Goal: Contribute content: Contribute content

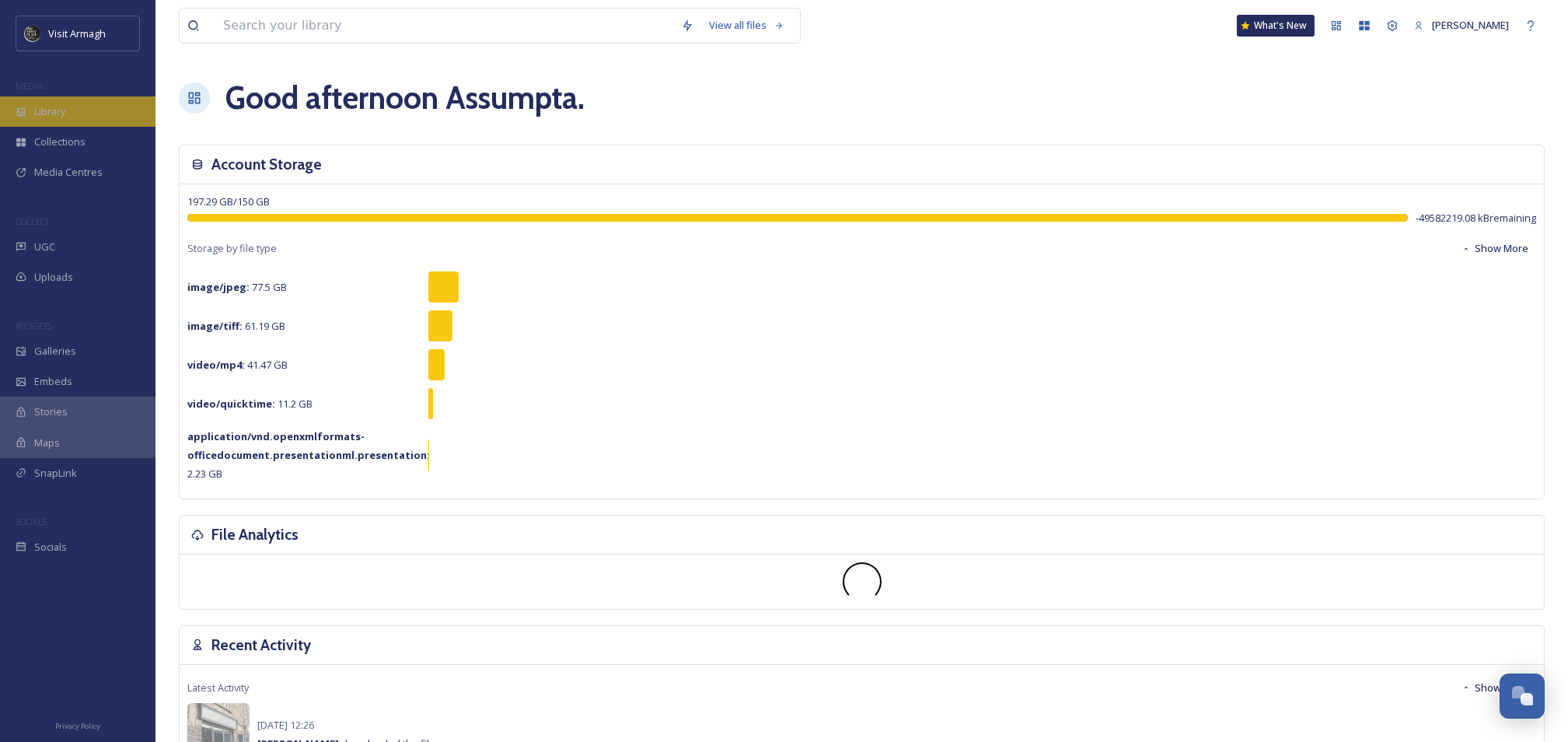
click at [72, 122] on div "Library" at bounding box center [78, 112] width 156 height 30
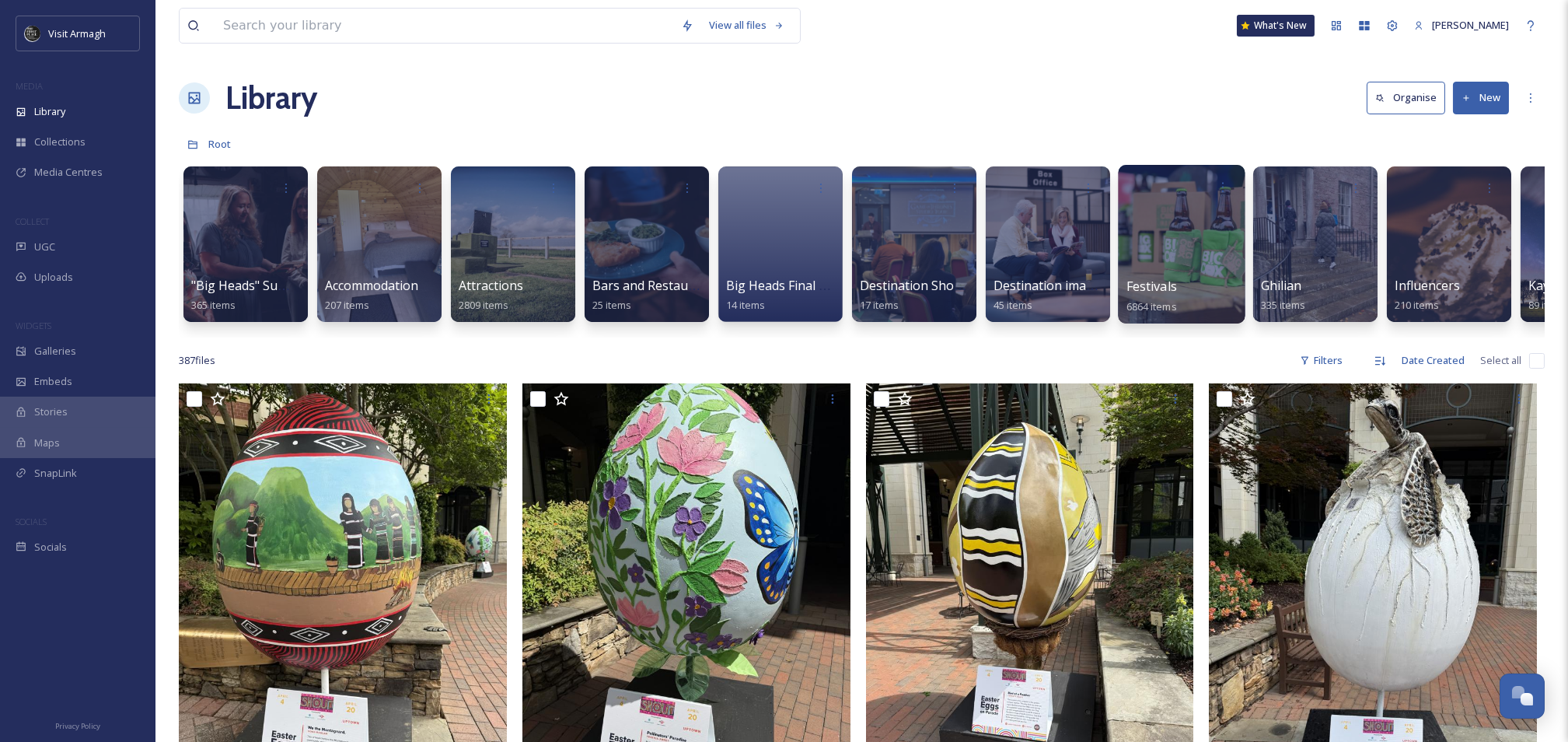
click at [1153, 243] on div at bounding box center [1181, 244] width 127 height 158
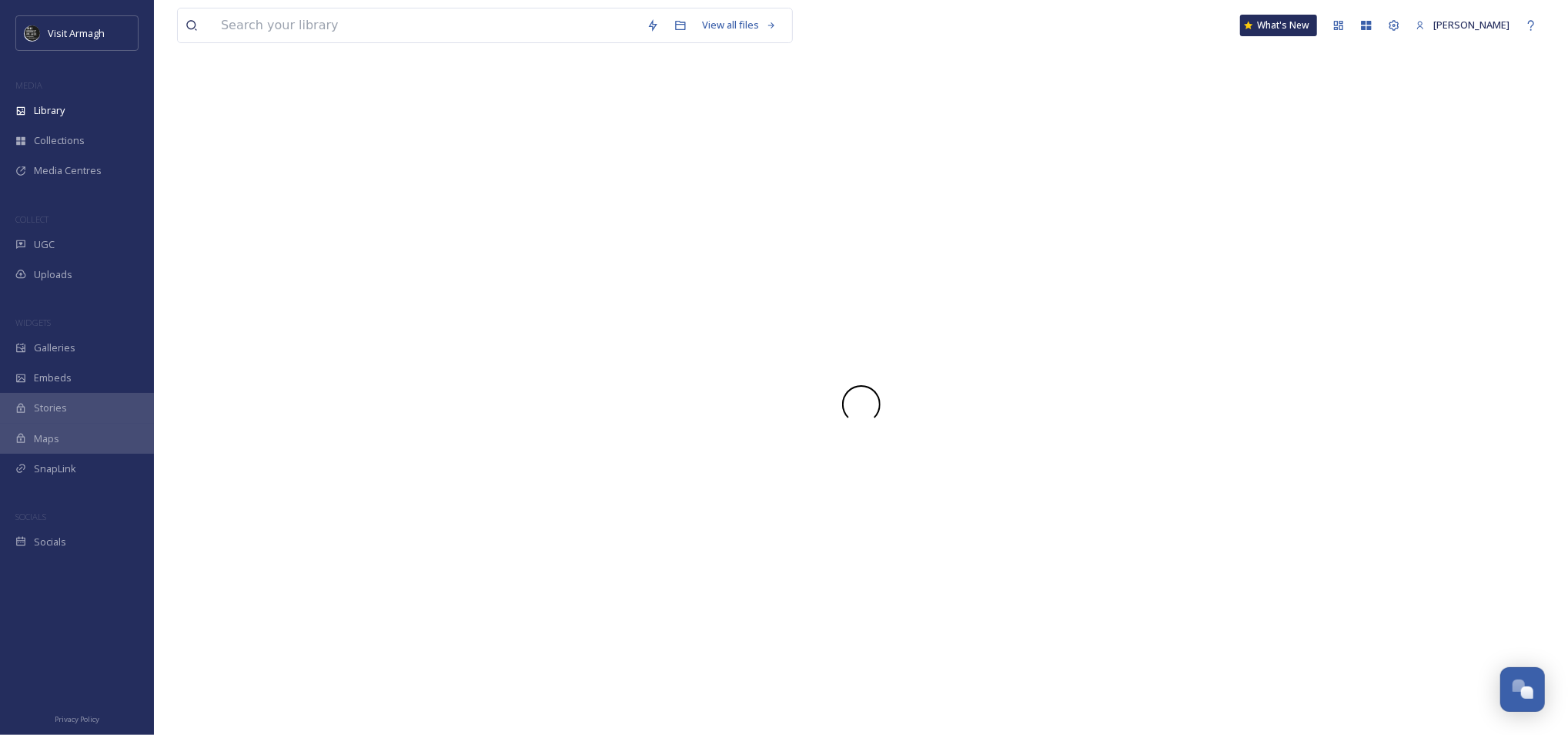
click at [1142, 241] on div at bounding box center [861, 404] width 1368 height 661
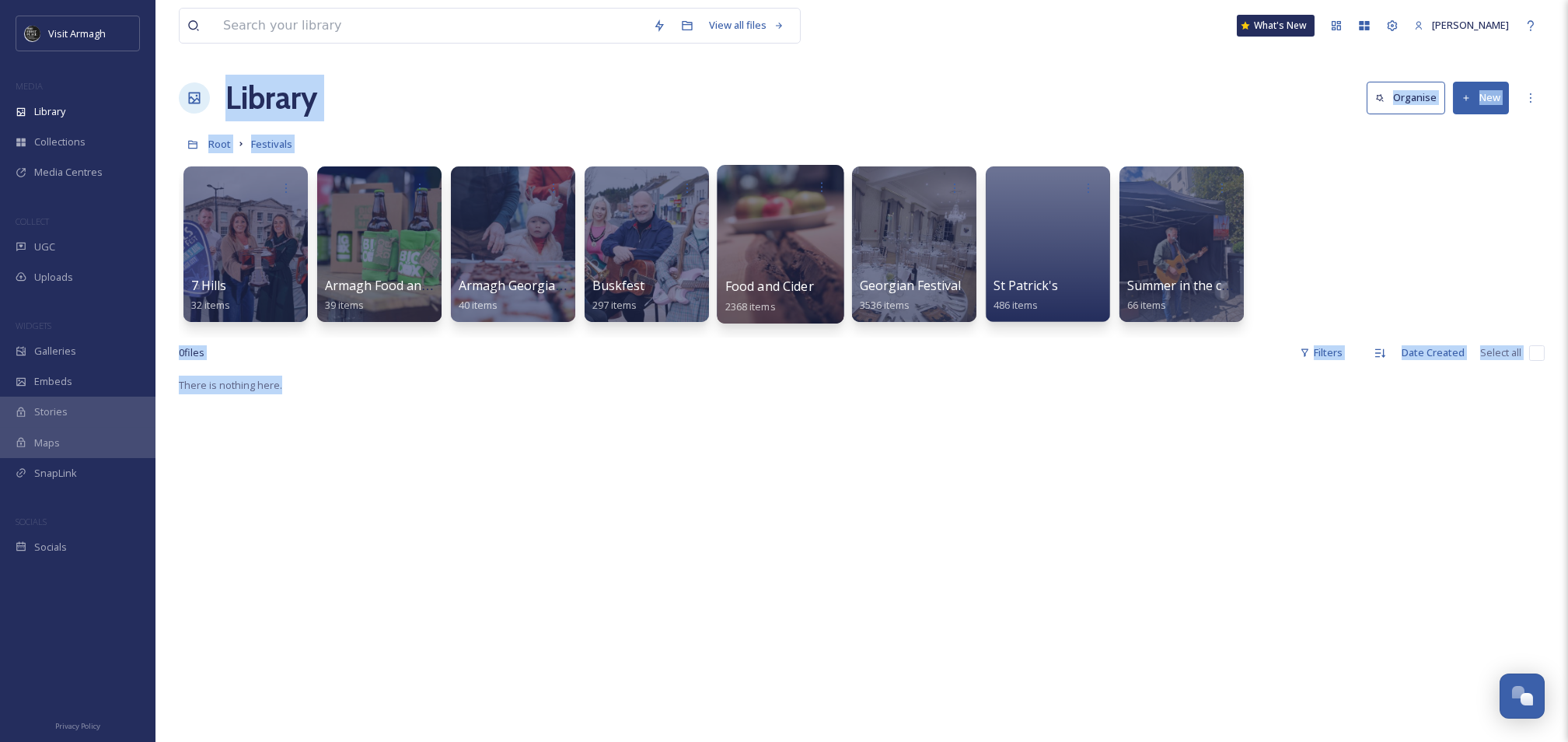
click at [744, 213] on div at bounding box center [780, 244] width 127 height 158
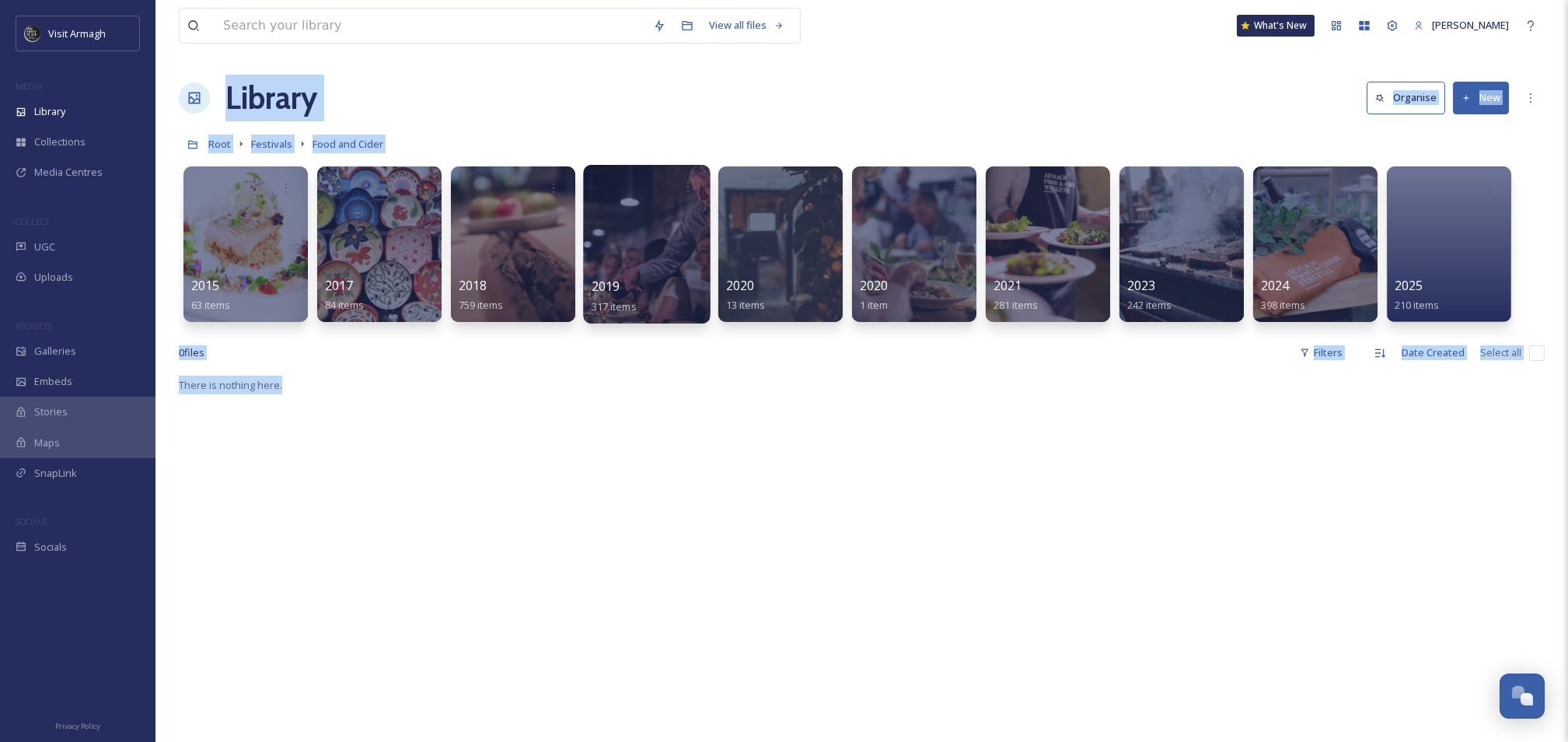
click at [661, 231] on div at bounding box center [647, 244] width 127 height 158
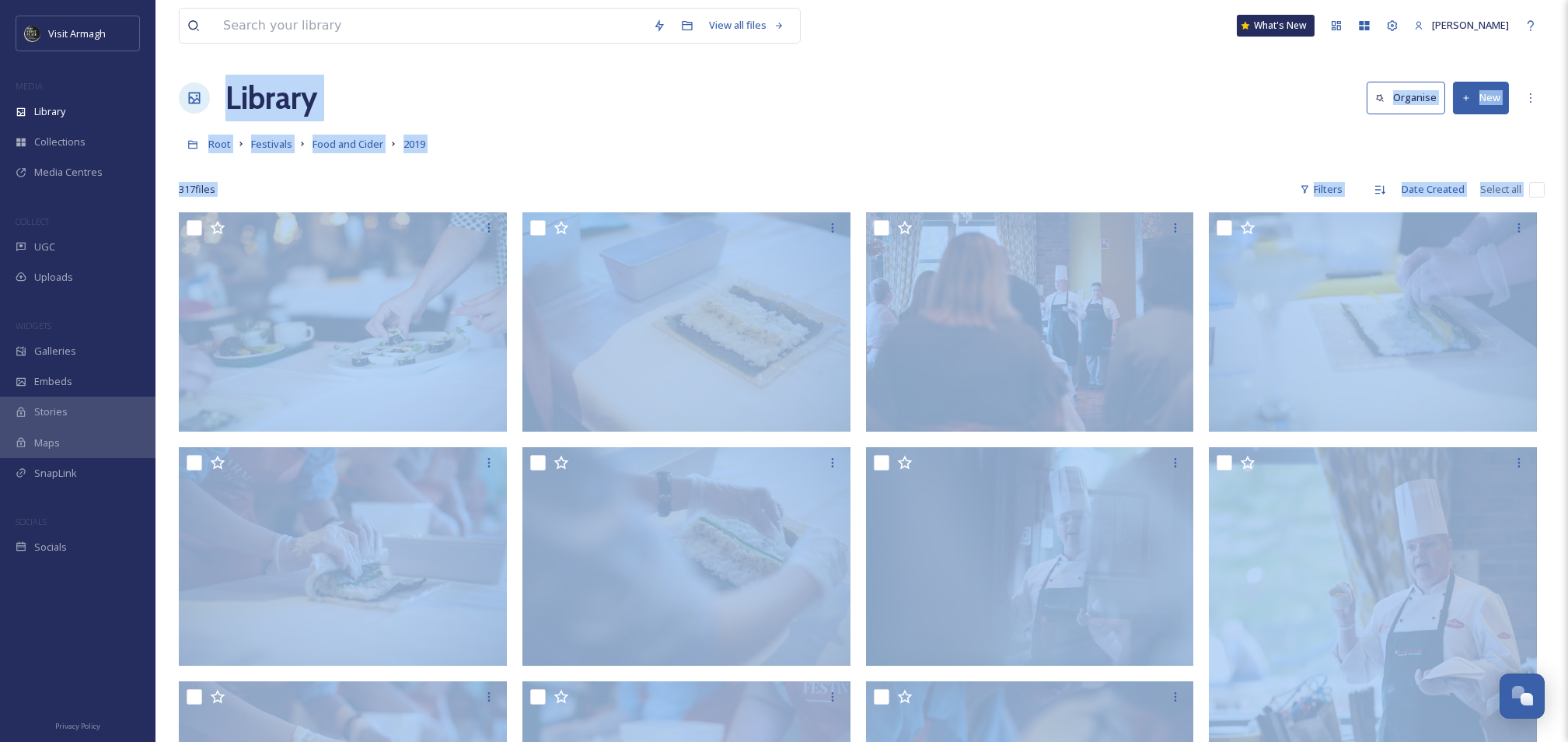
scroll to position [104, 0]
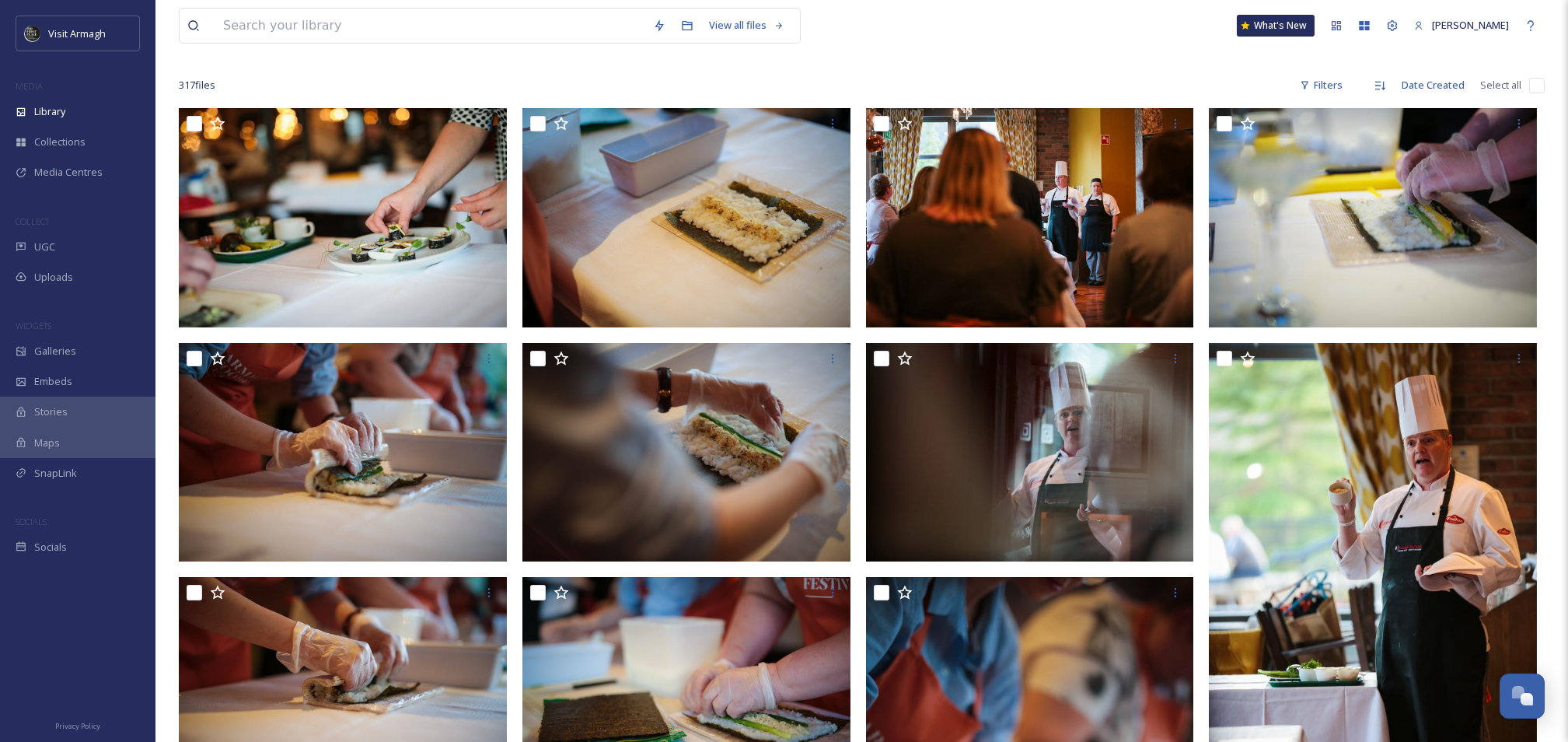
click at [1095, 42] on div "View all files What's New [PERSON_NAME]" at bounding box center [862, 26] width 1366 height 51
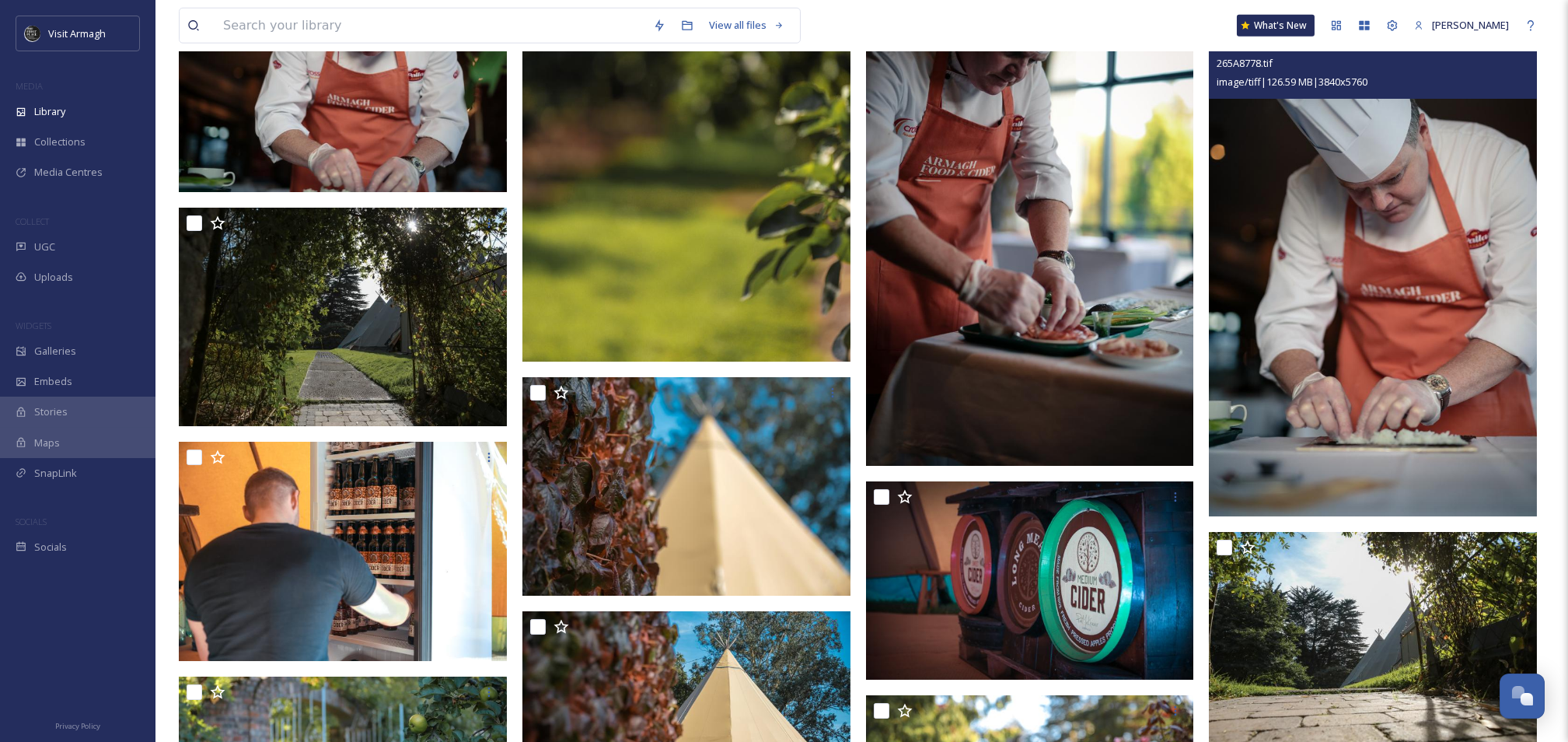
scroll to position [6727, 0]
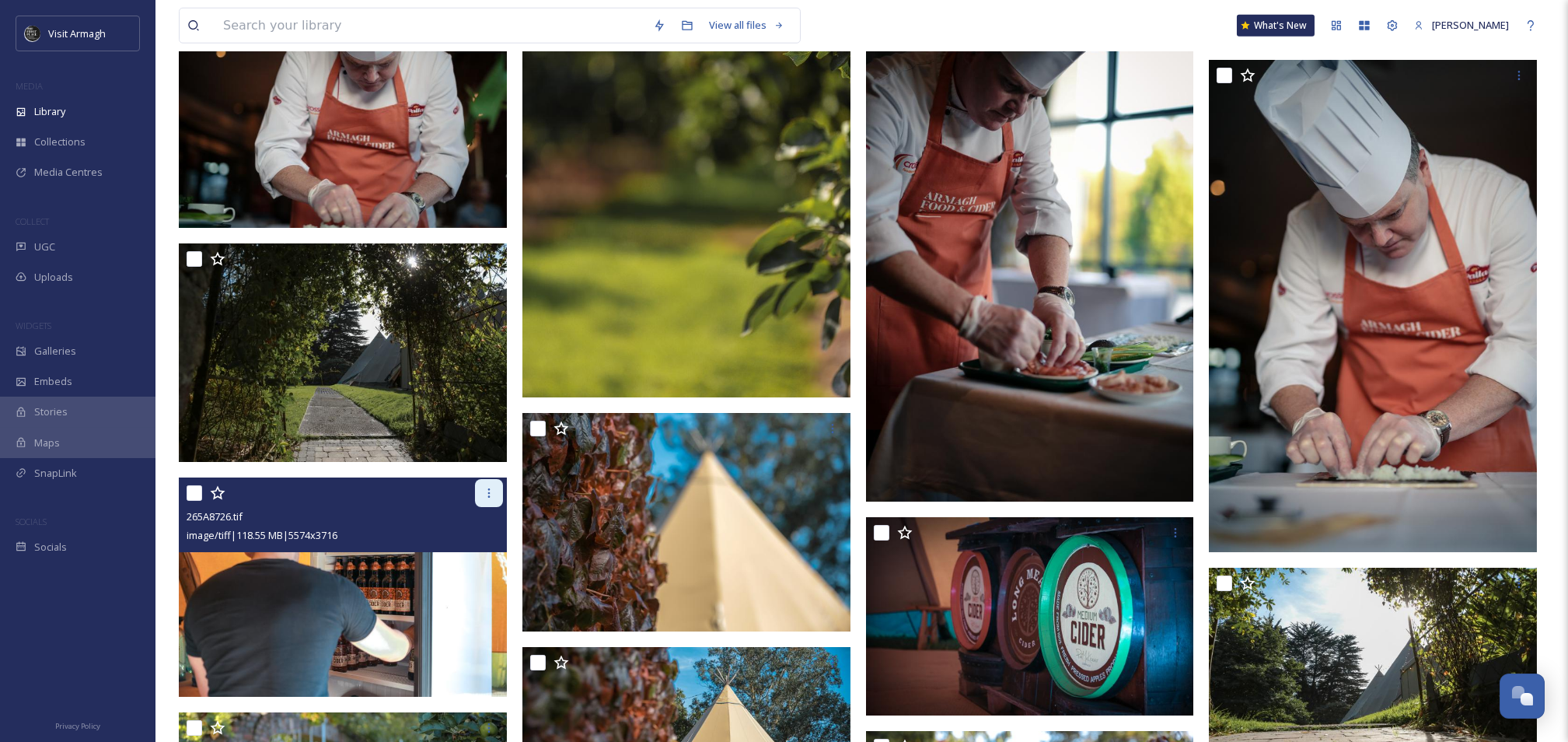
click at [488, 485] on div at bounding box center [488, 493] width 28 height 28
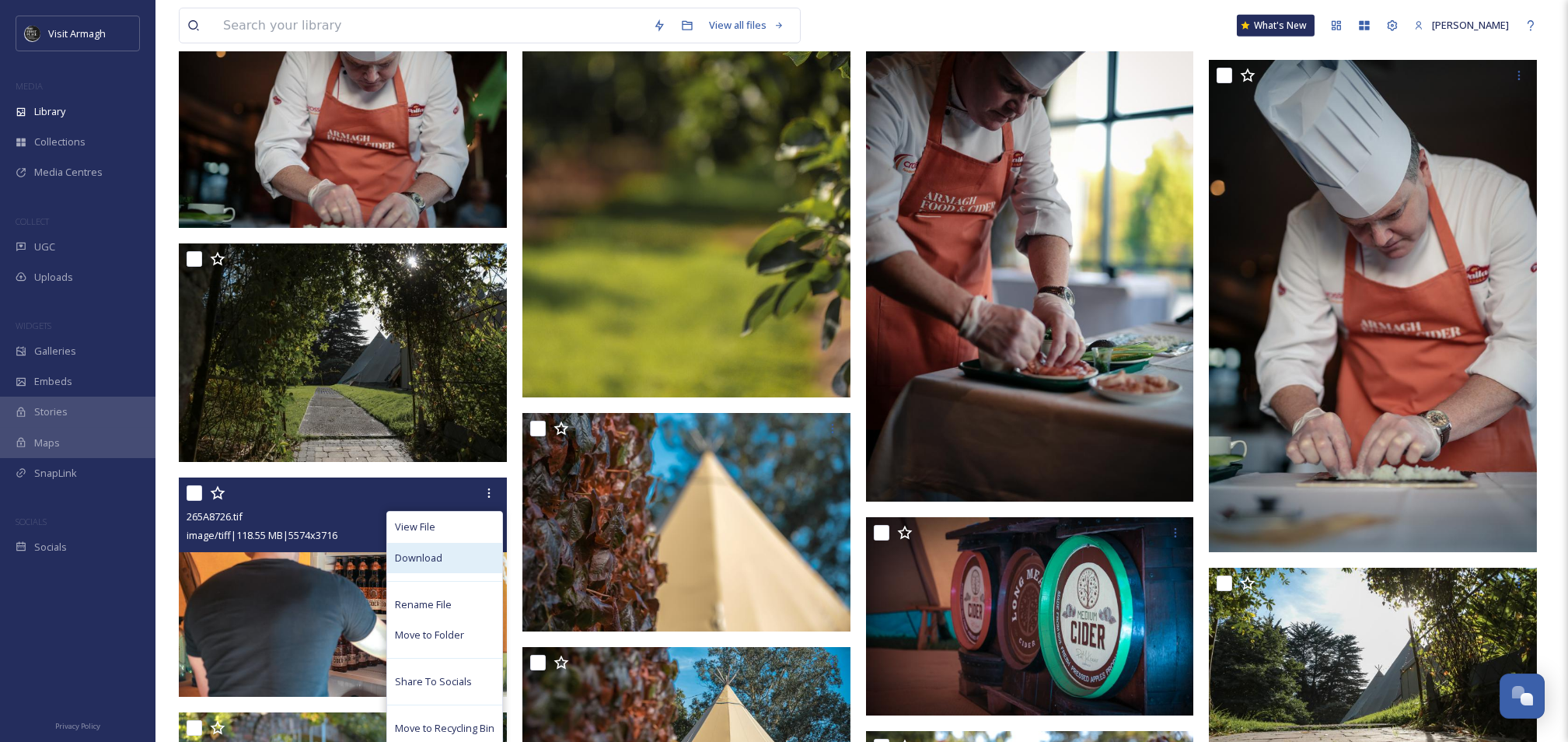
click at [403, 553] on span "Download" at bounding box center [418, 558] width 47 height 14
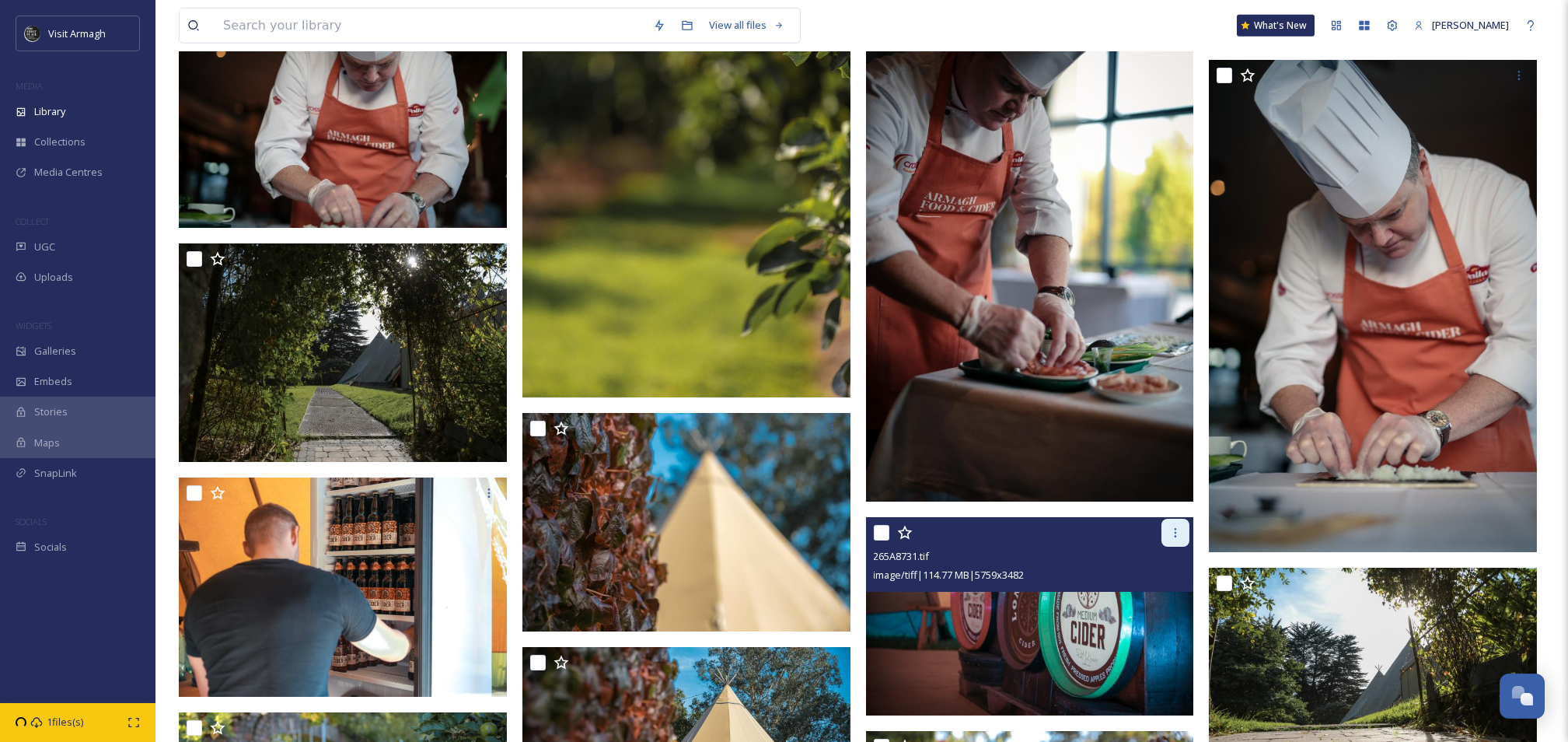
click at [1173, 537] on icon at bounding box center [1176, 533] width 13 height 13
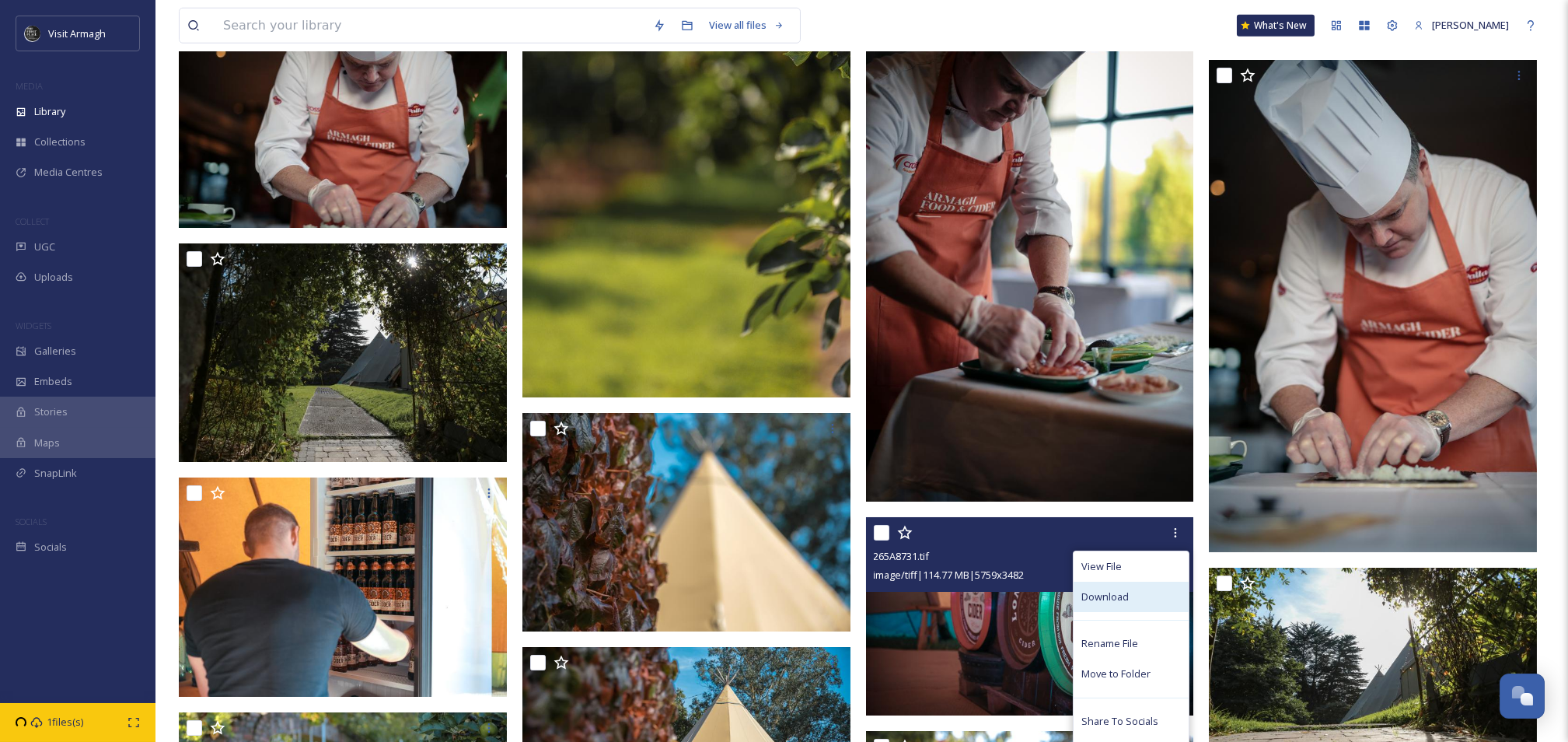
click at [1116, 593] on span "Download" at bounding box center [1104, 596] width 47 height 14
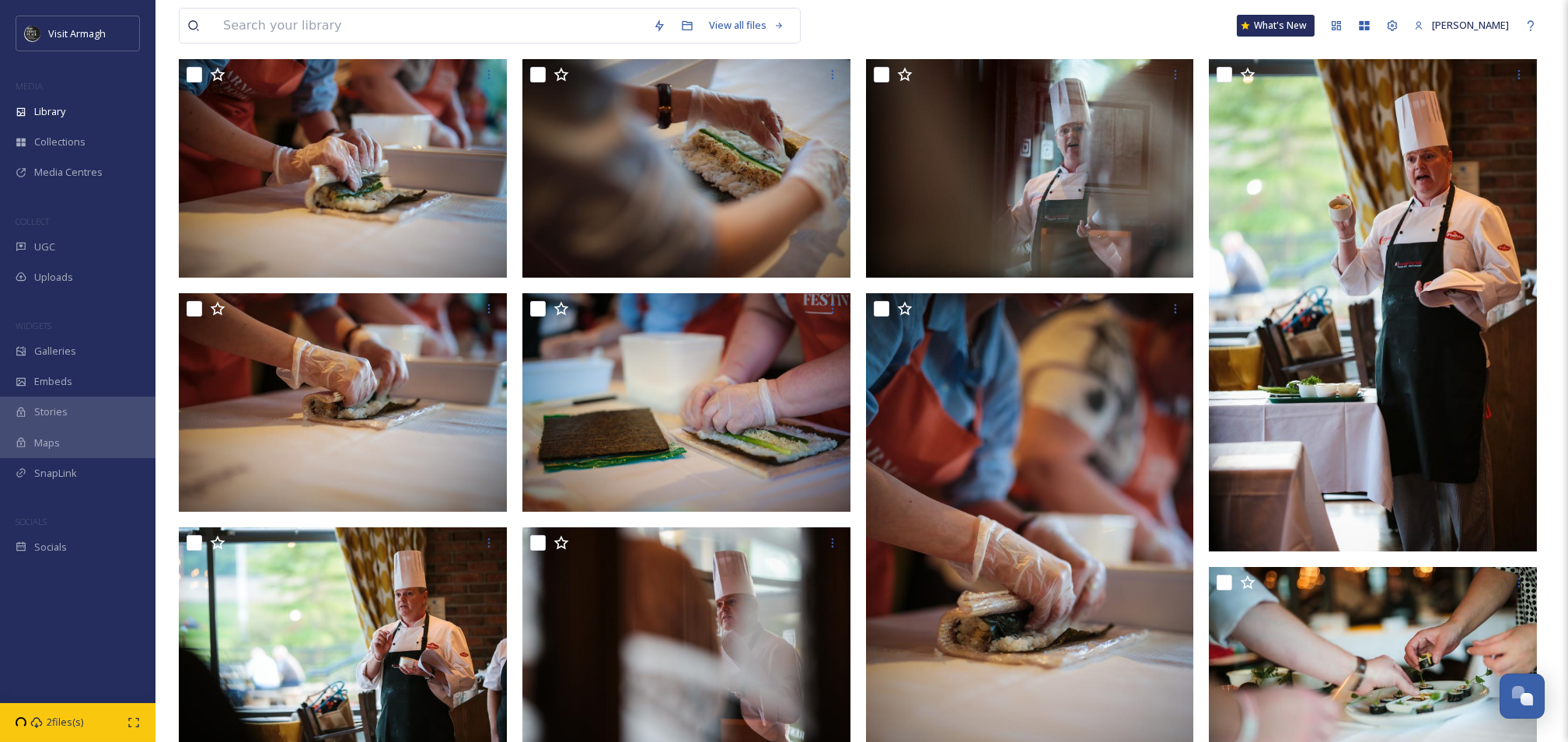
scroll to position [0, 0]
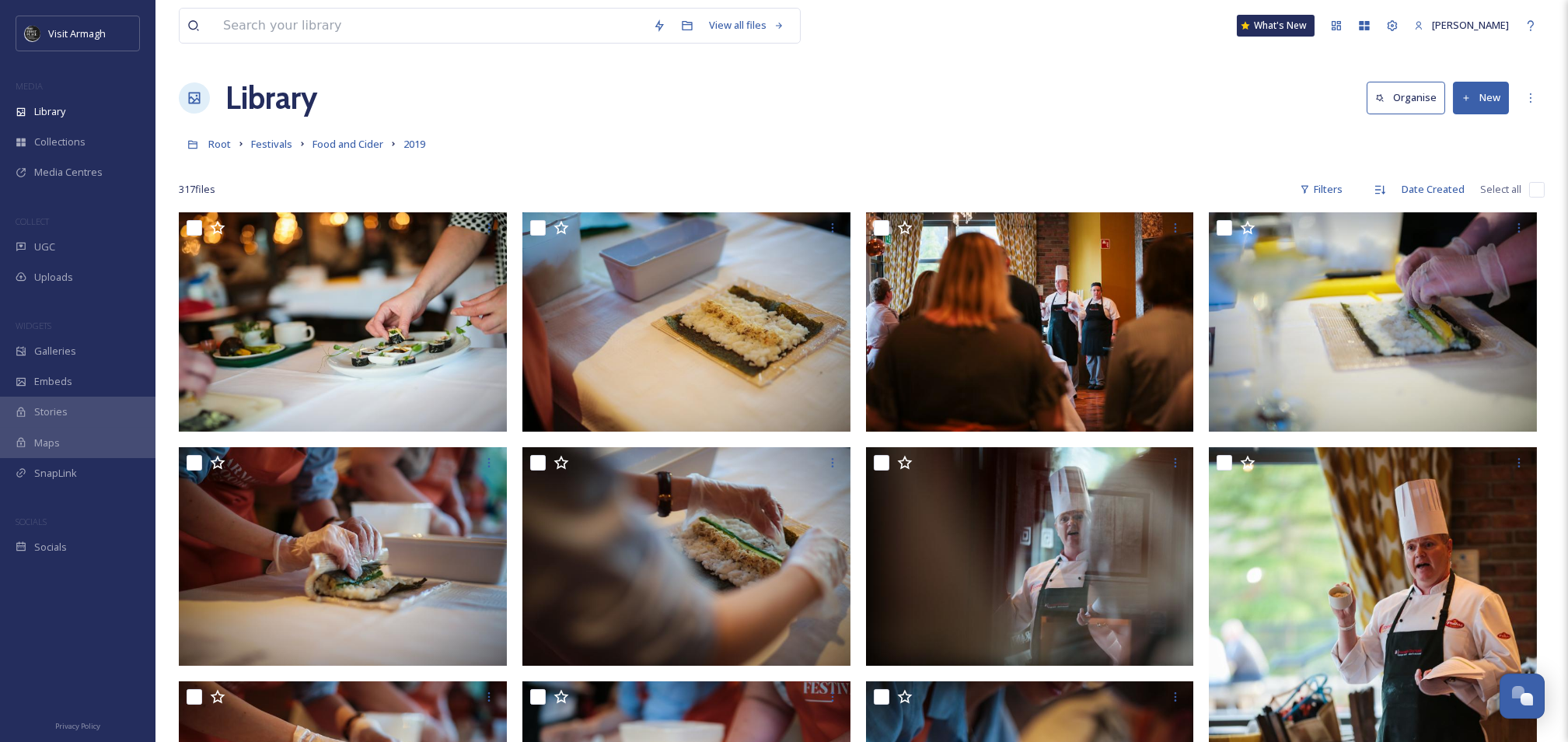
click at [352, 135] on link "Food and Cider" at bounding box center [348, 143] width 71 height 18
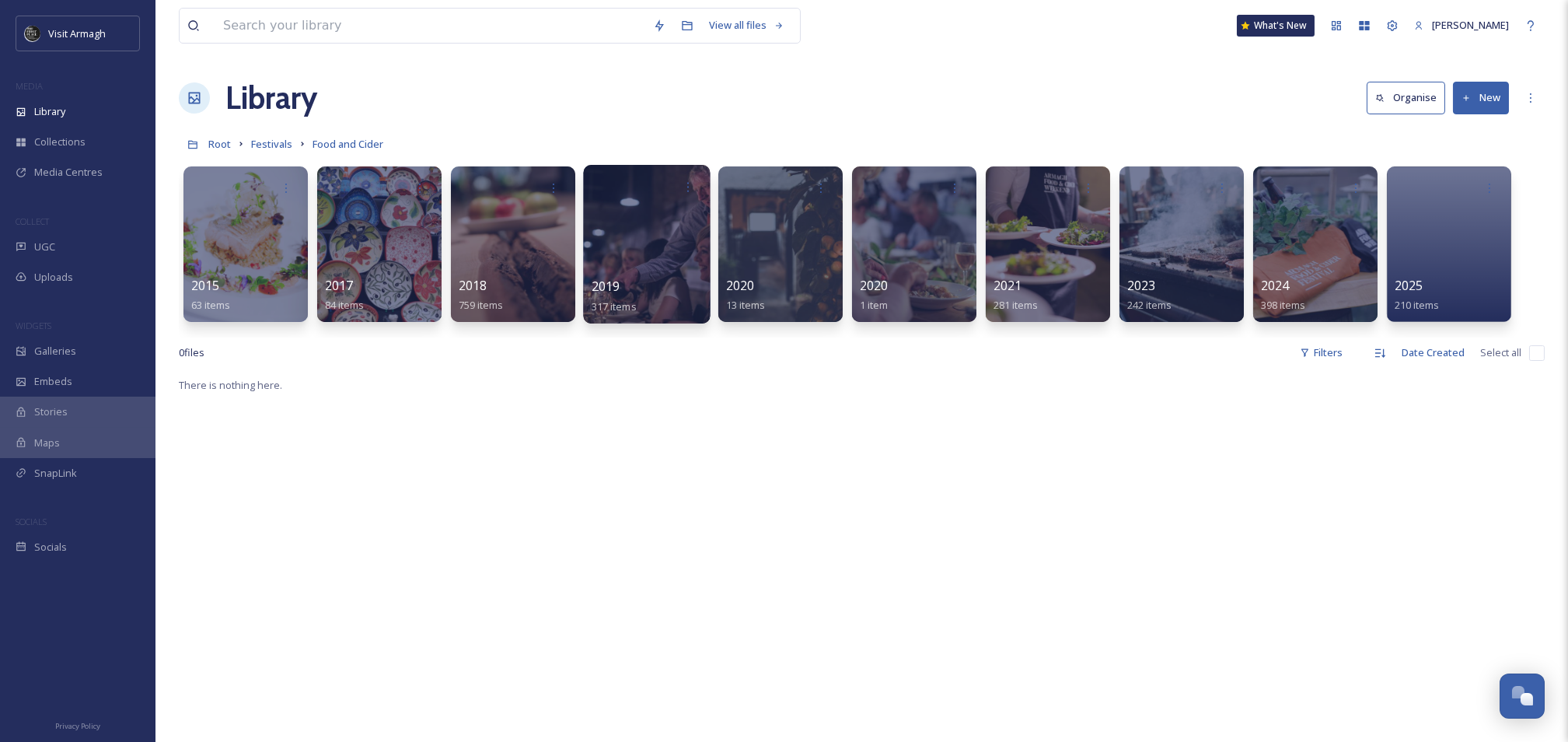
click at [615, 221] on div at bounding box center [647, 244] width 127 height 158
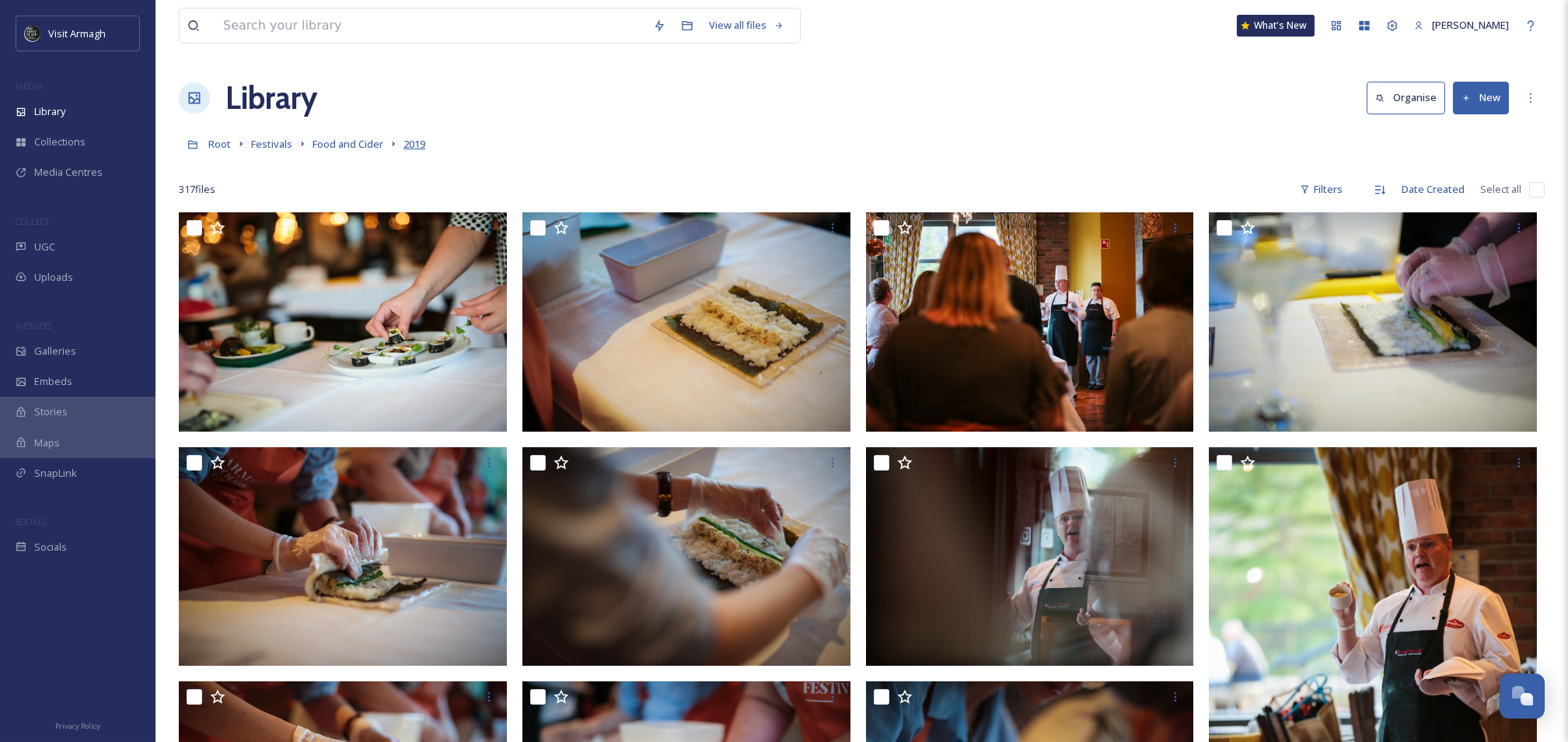
click at [414, 142] on span "2019" at bounding box center [414, 144] width 22 height 14
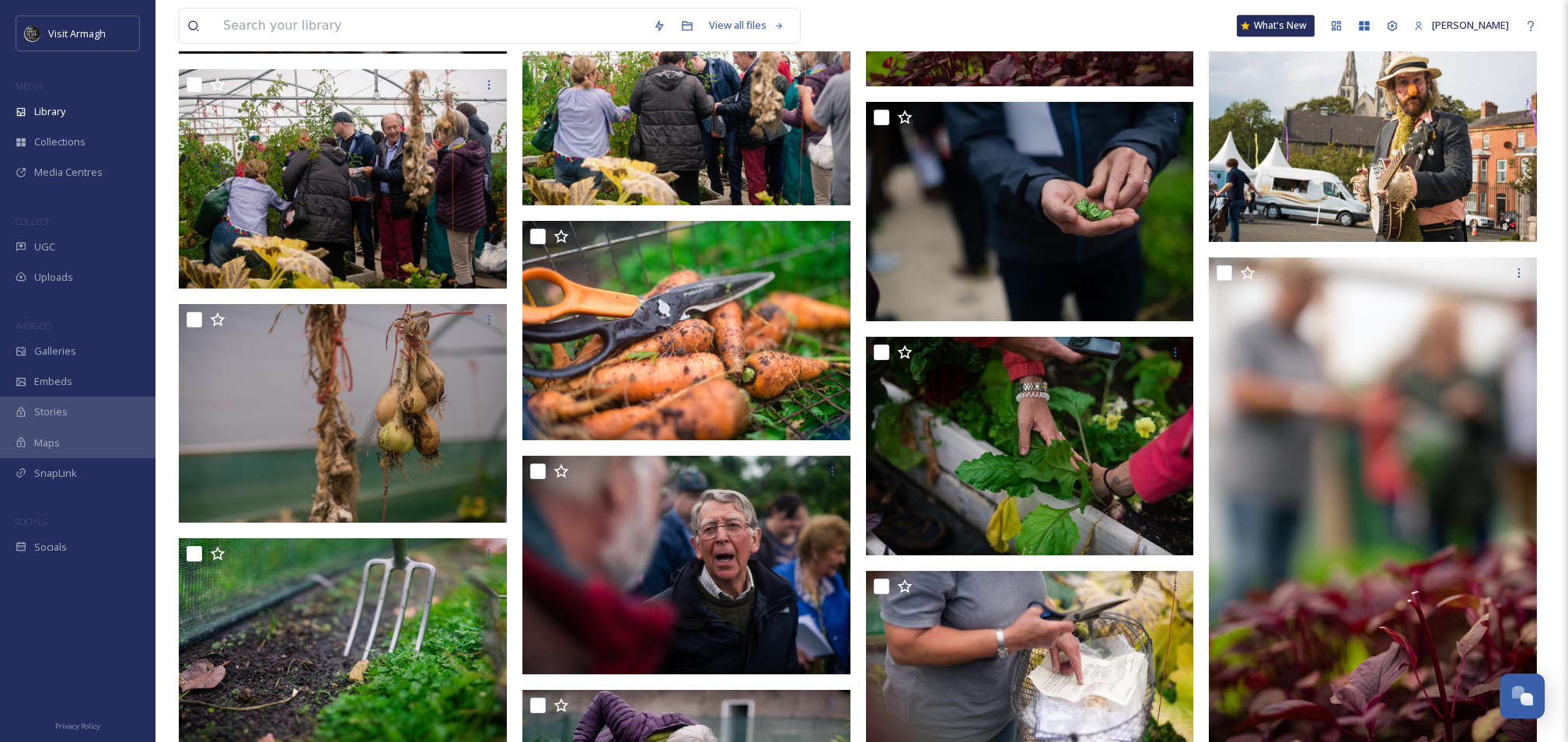
scroll to position [14873, 0]
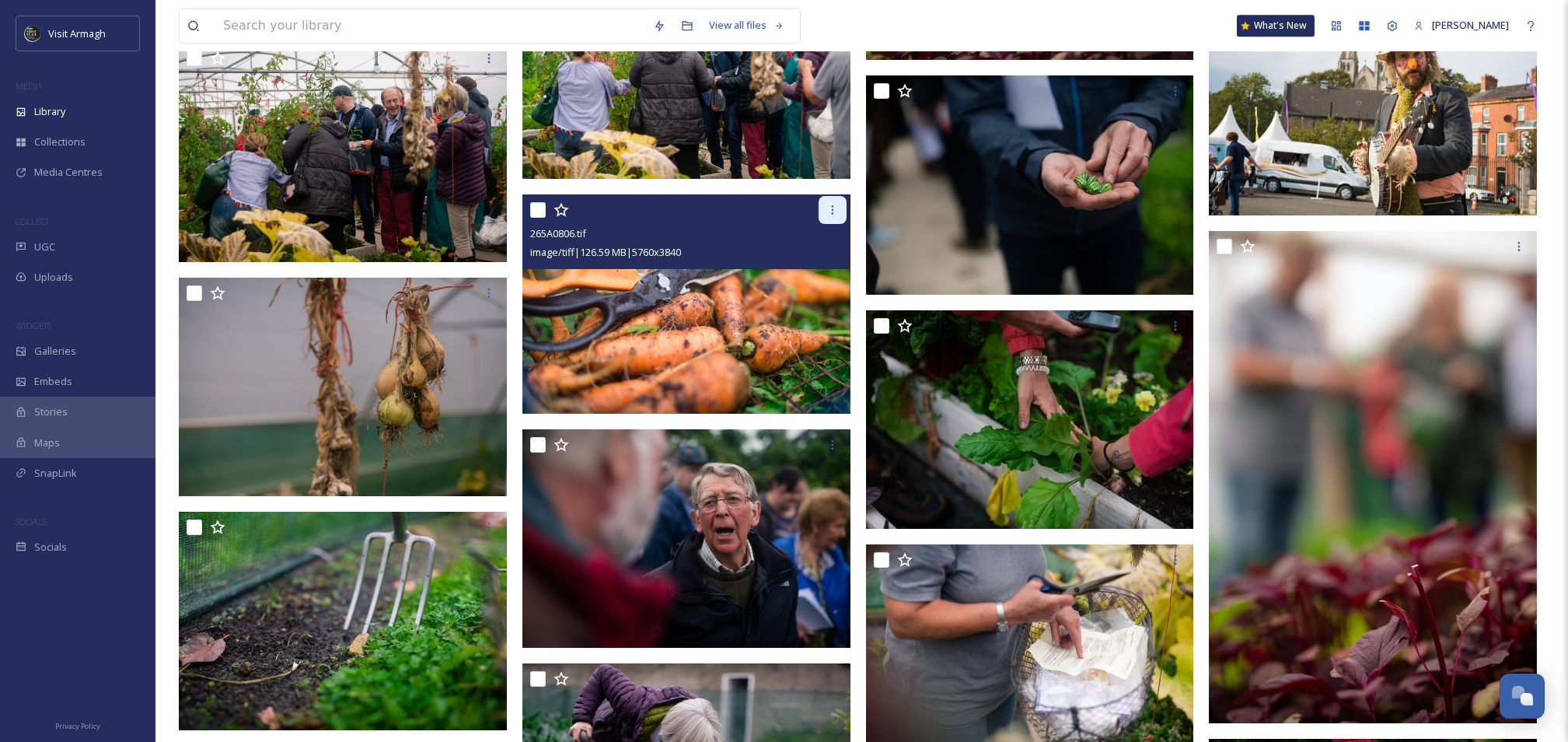
click at [830, 216] on icon at bounding box center [833, 210] width 13 height 13
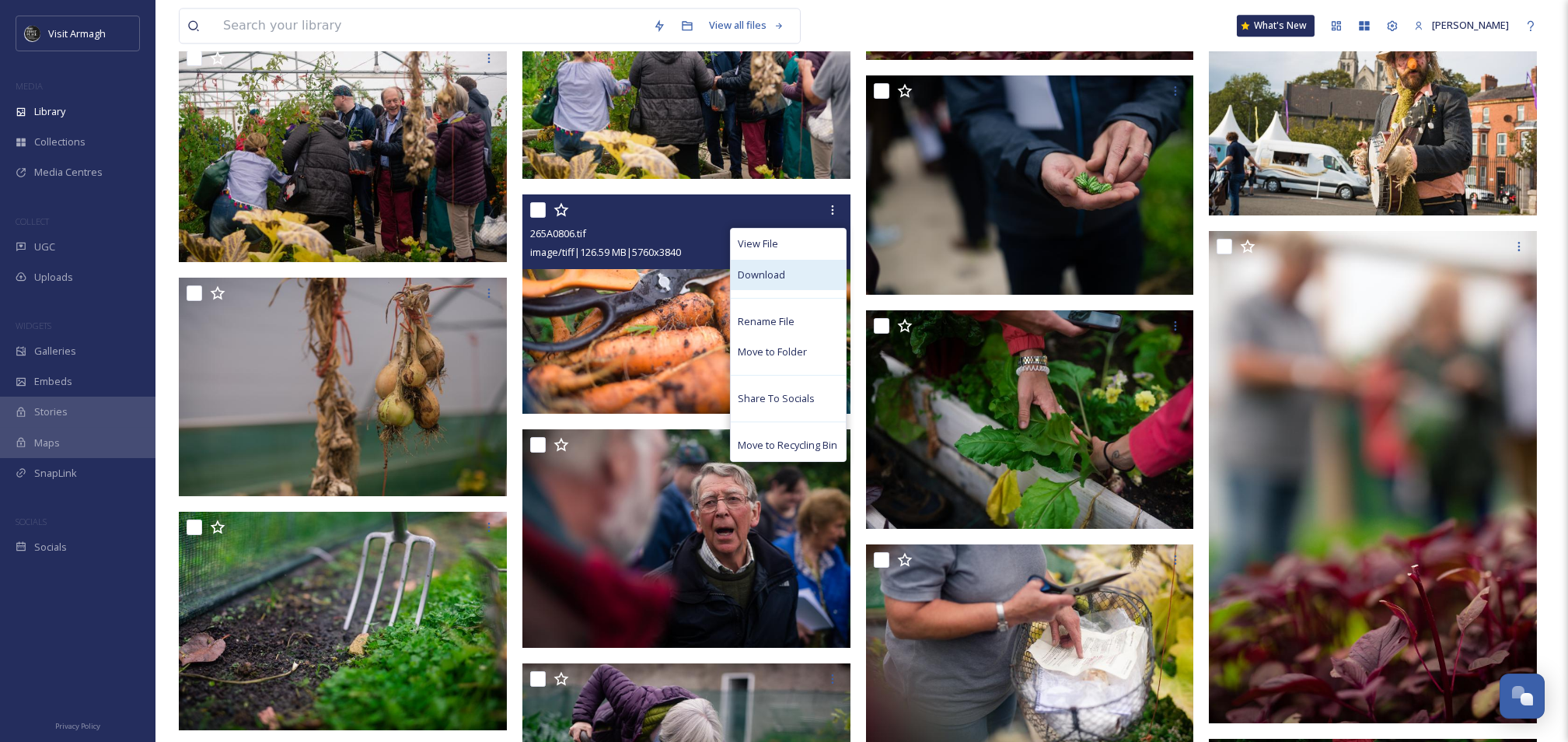
click at [789, 269] on div "Download" at bounding box center [788, 275] width 115 height 30
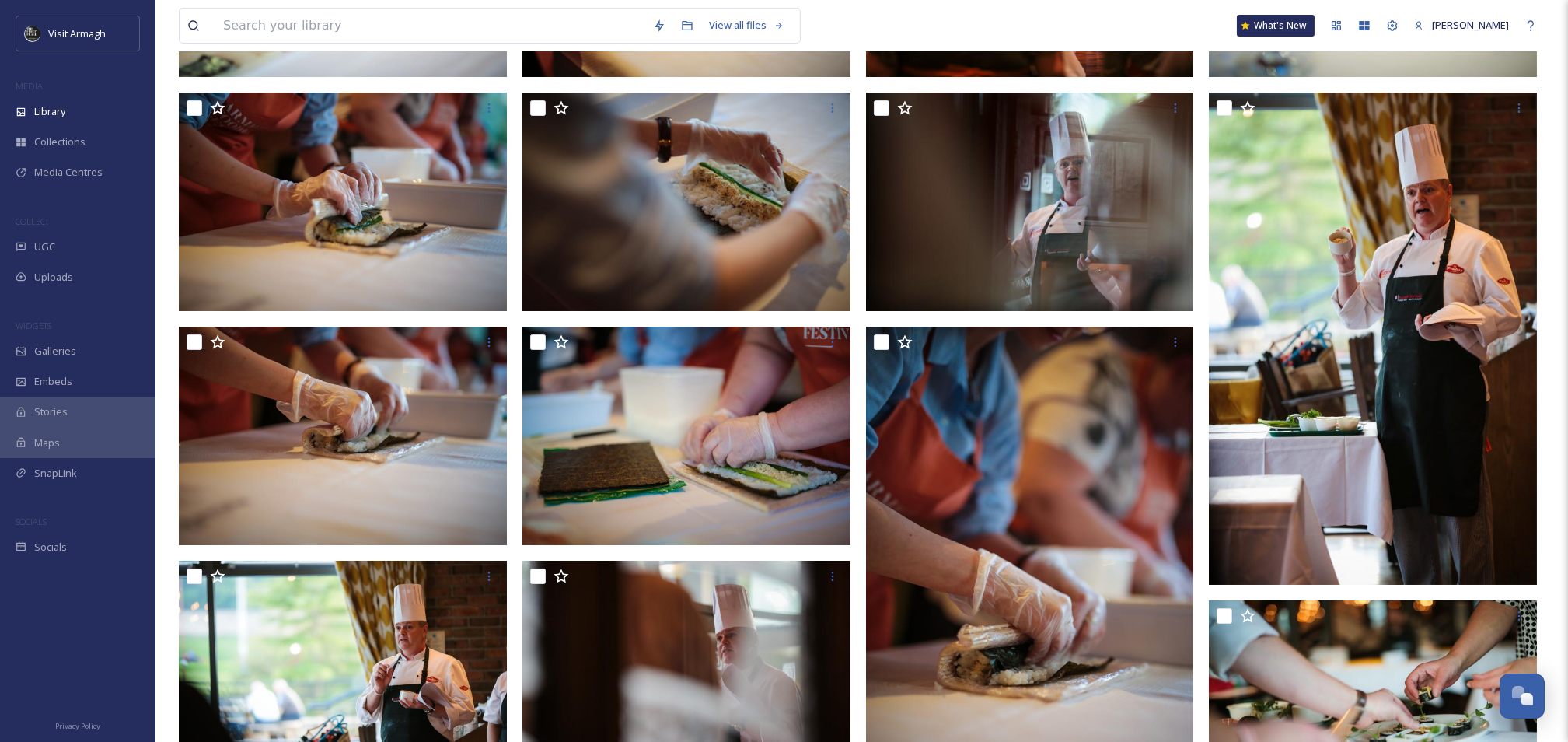
scroll to position [2, 0]
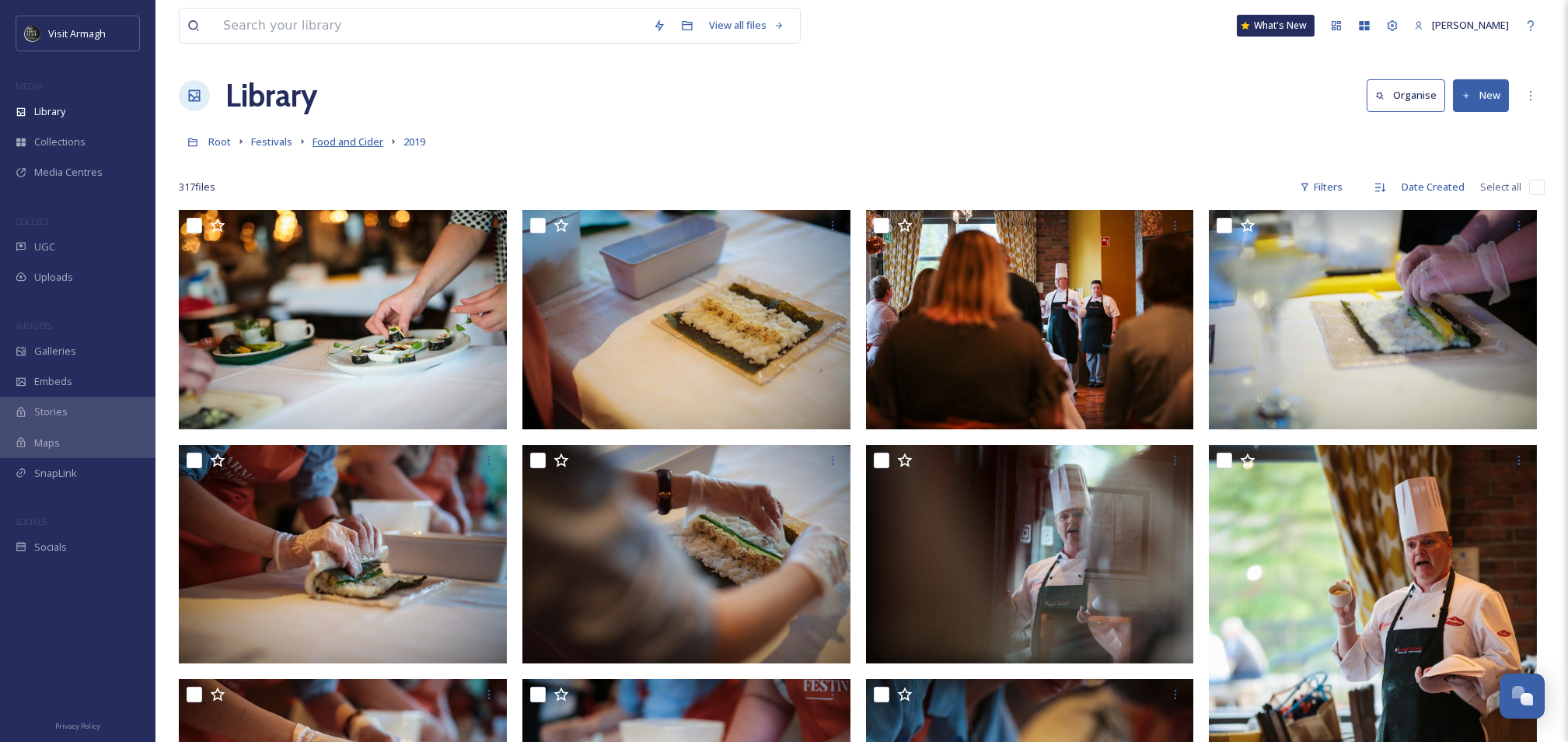
click at [324, 144] on span "Food and Cider" at bounding box center [348, 142] width 71 height 14
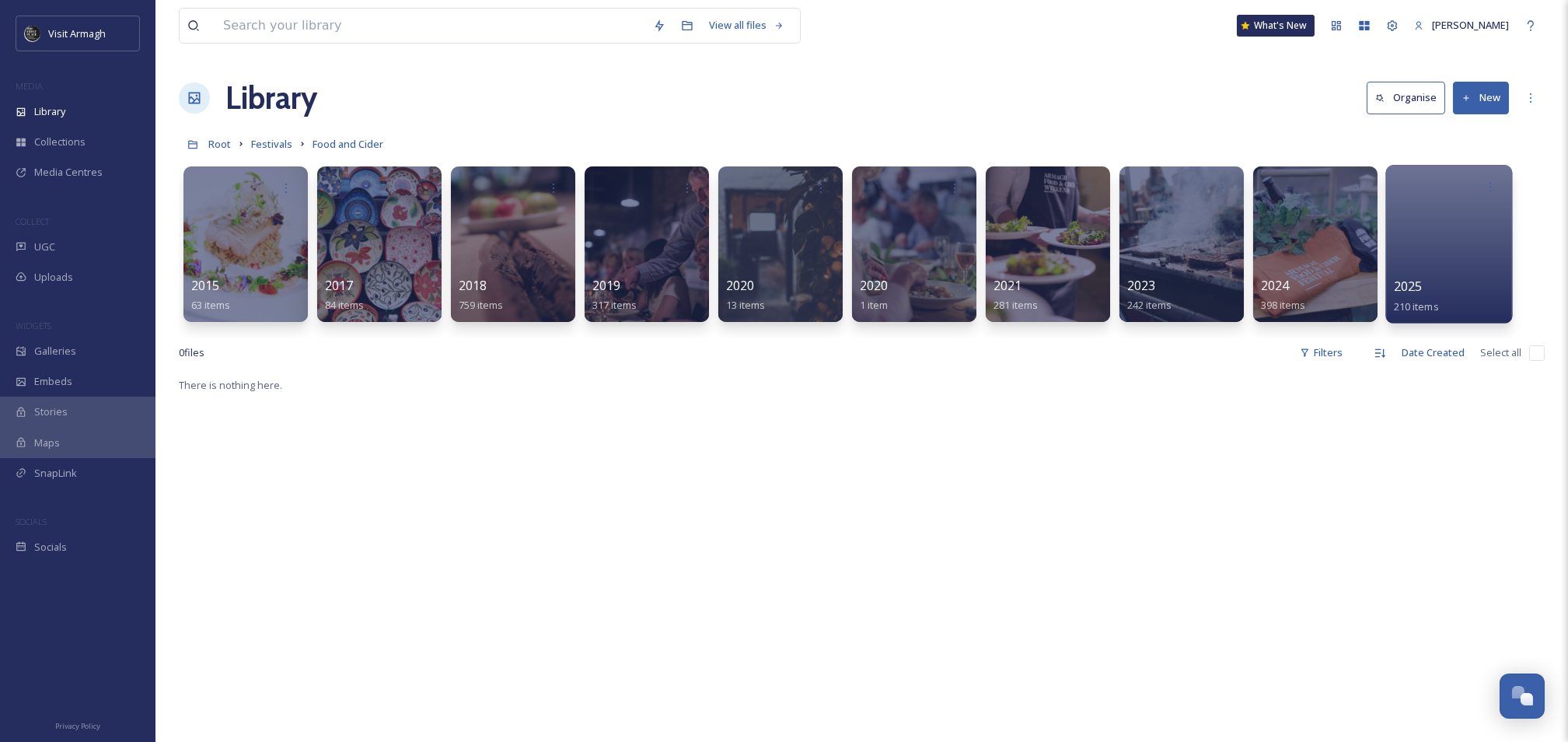
click at [1459, 269] on div at bounding box center [1448, 244] width 127 height 158
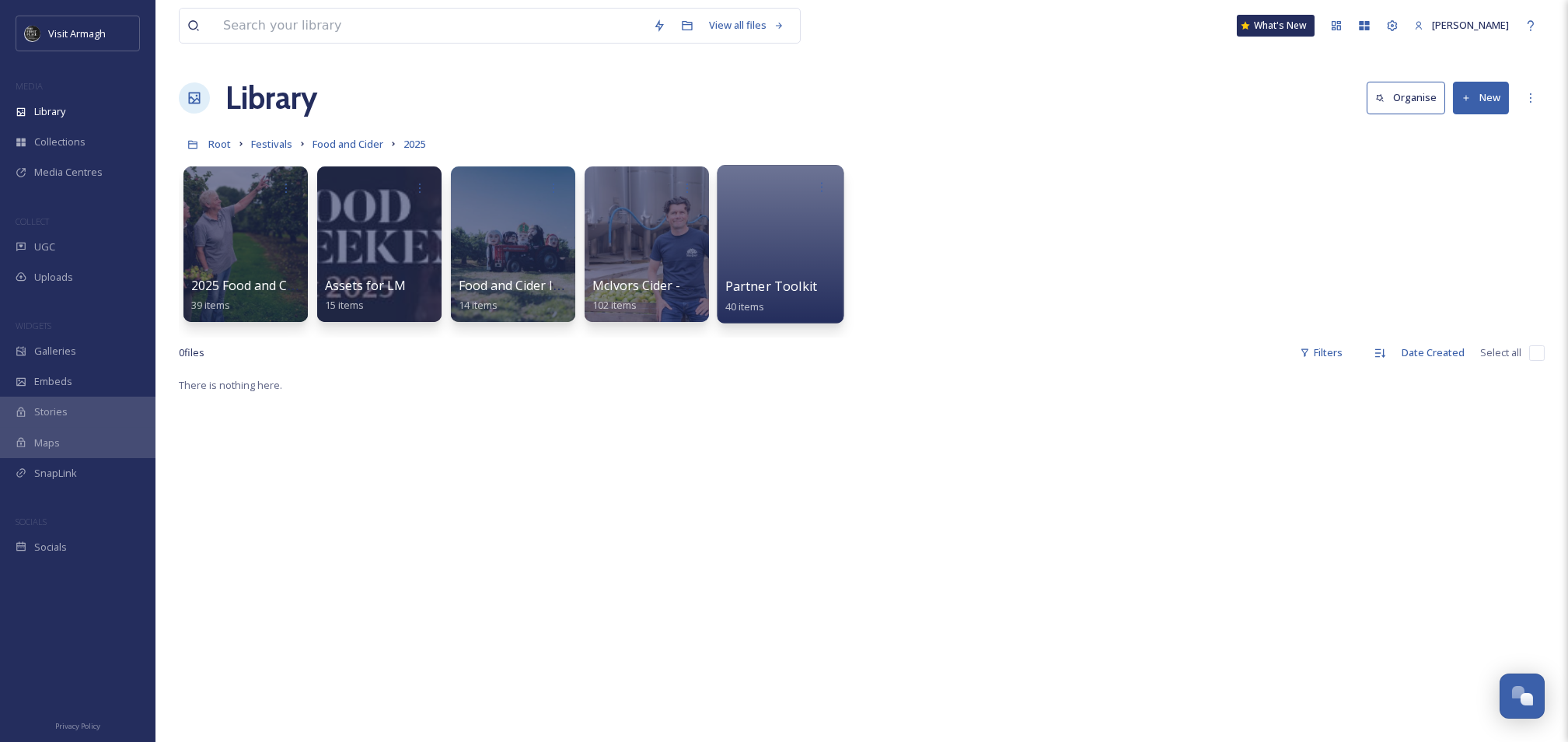
click at [765, 231] on div at bounding box center [780, 244] width 127 height 158
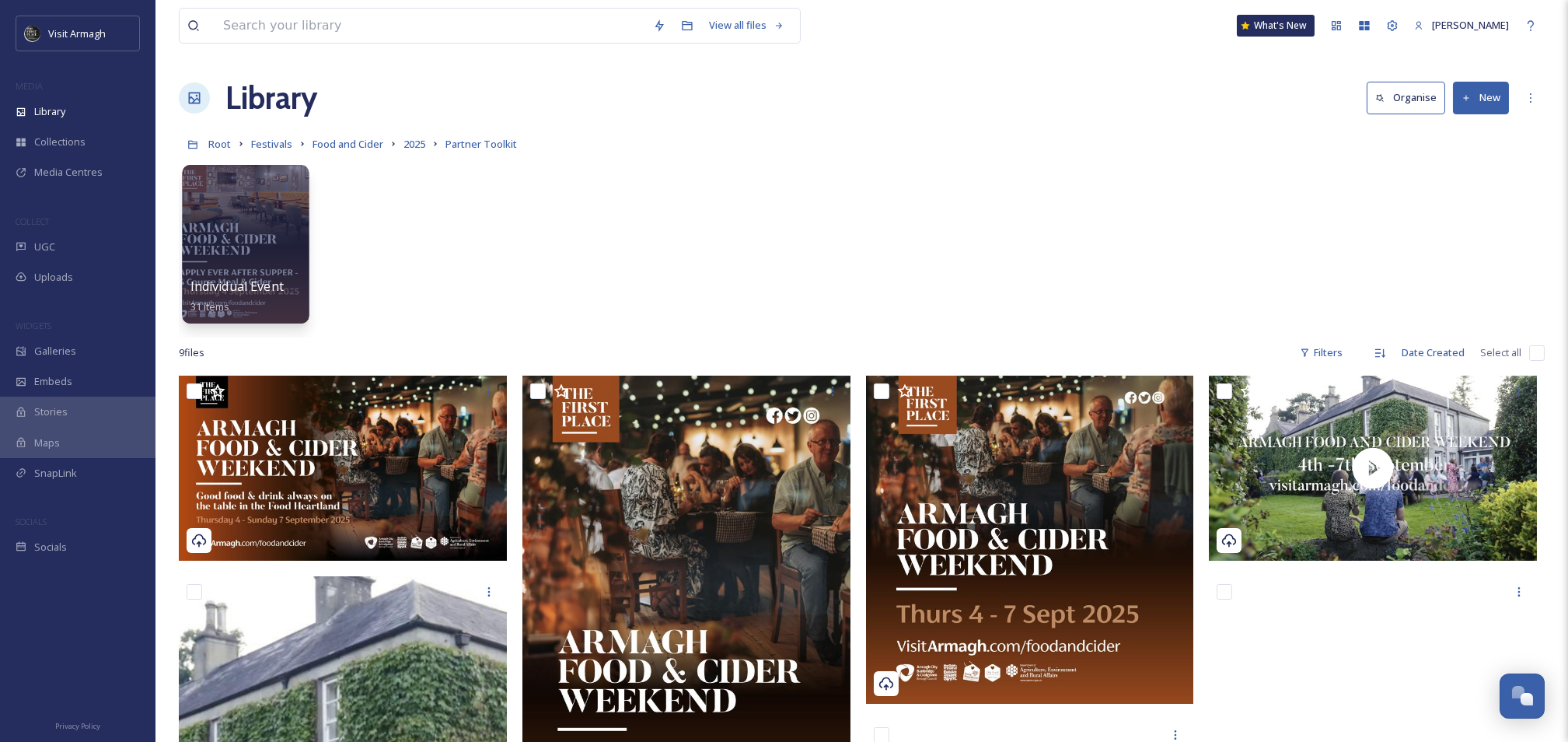
click at [229, 221] on div at bounding box center [245, 244] width 127 height 158
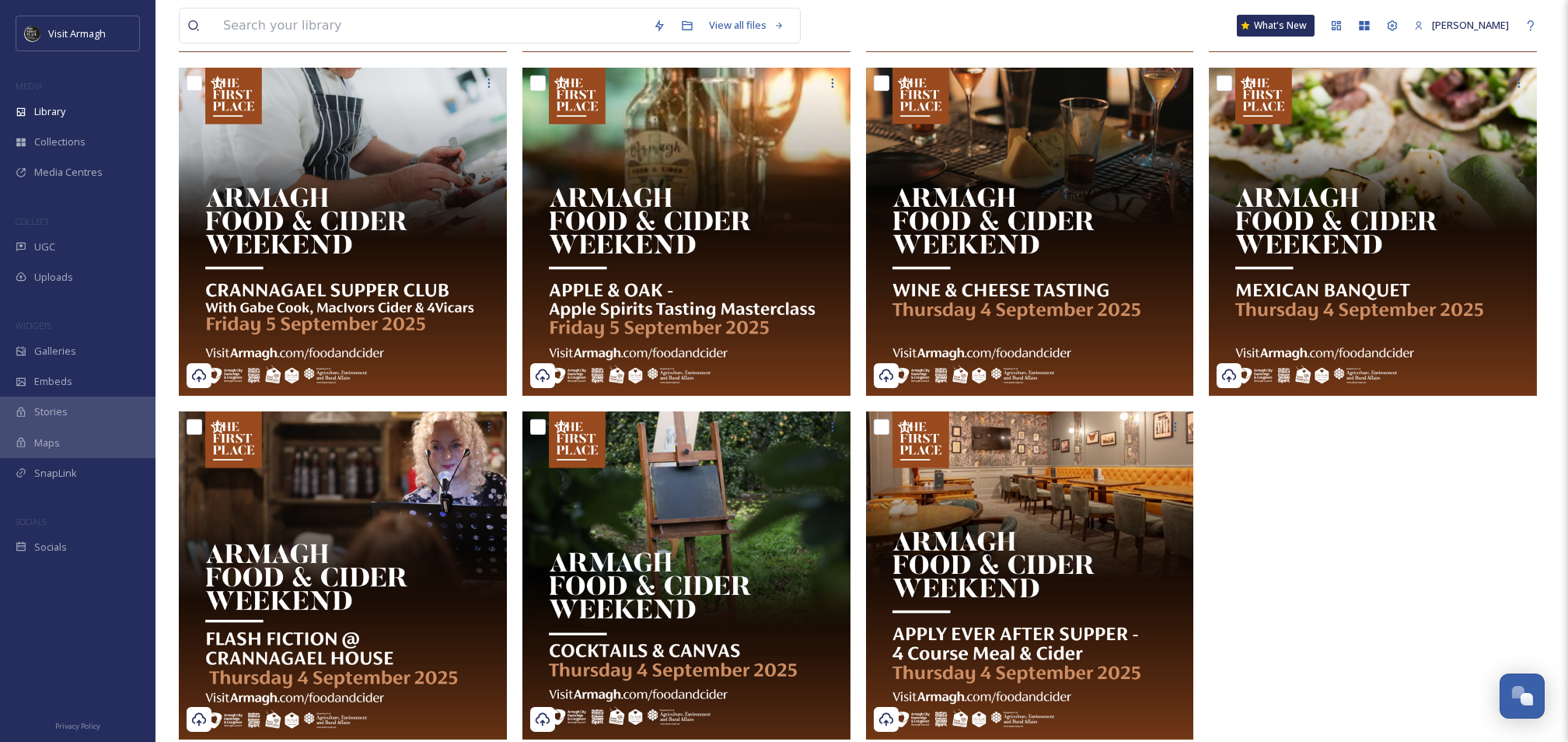
scroll to position [2231, 0]
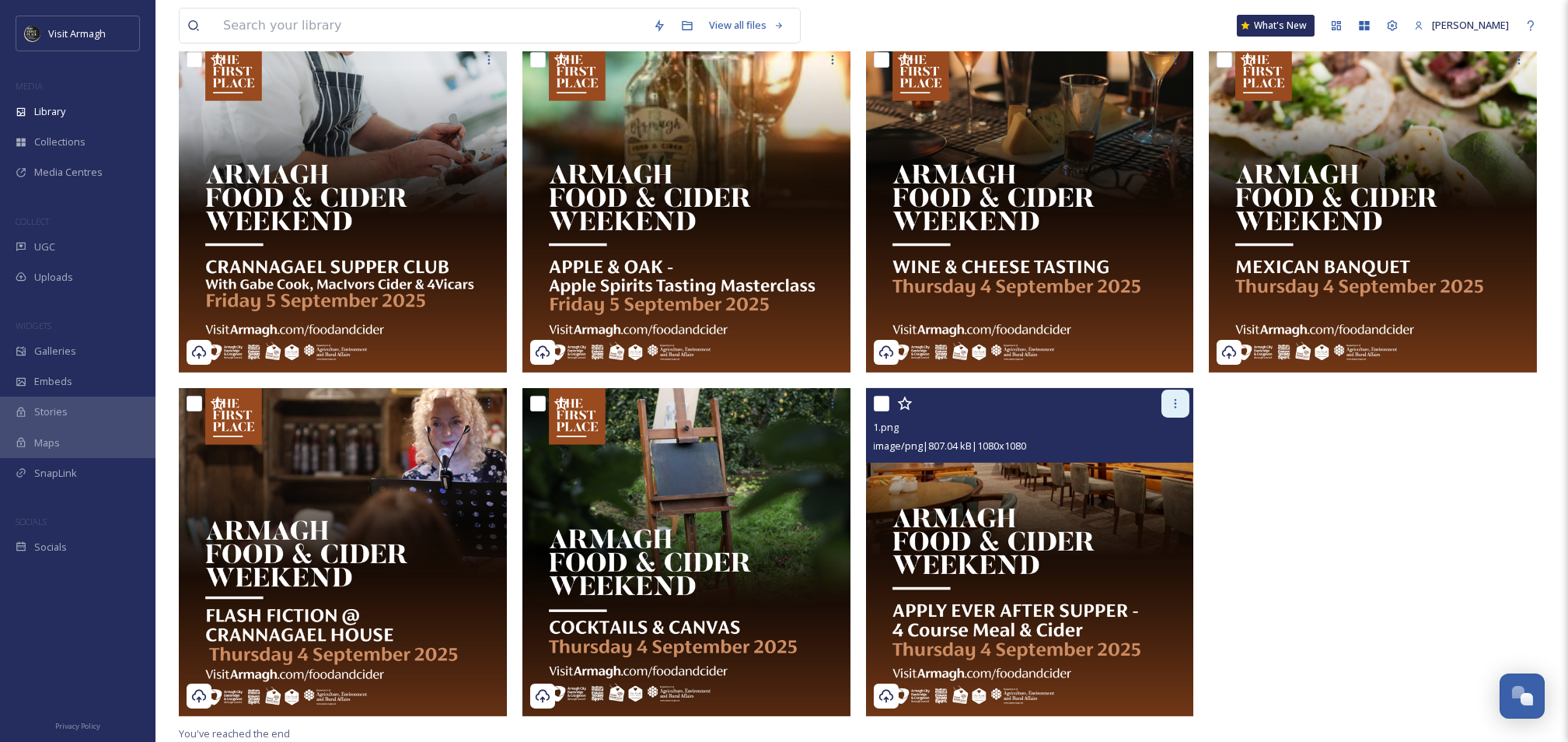
click at [1175, 401] on icon at bounding box center [1176, 404] width 13 height 13
click at [882, 409] on input "checkbox" at bounding box center [881, 403] width 15 height 15
checkbox input "true"
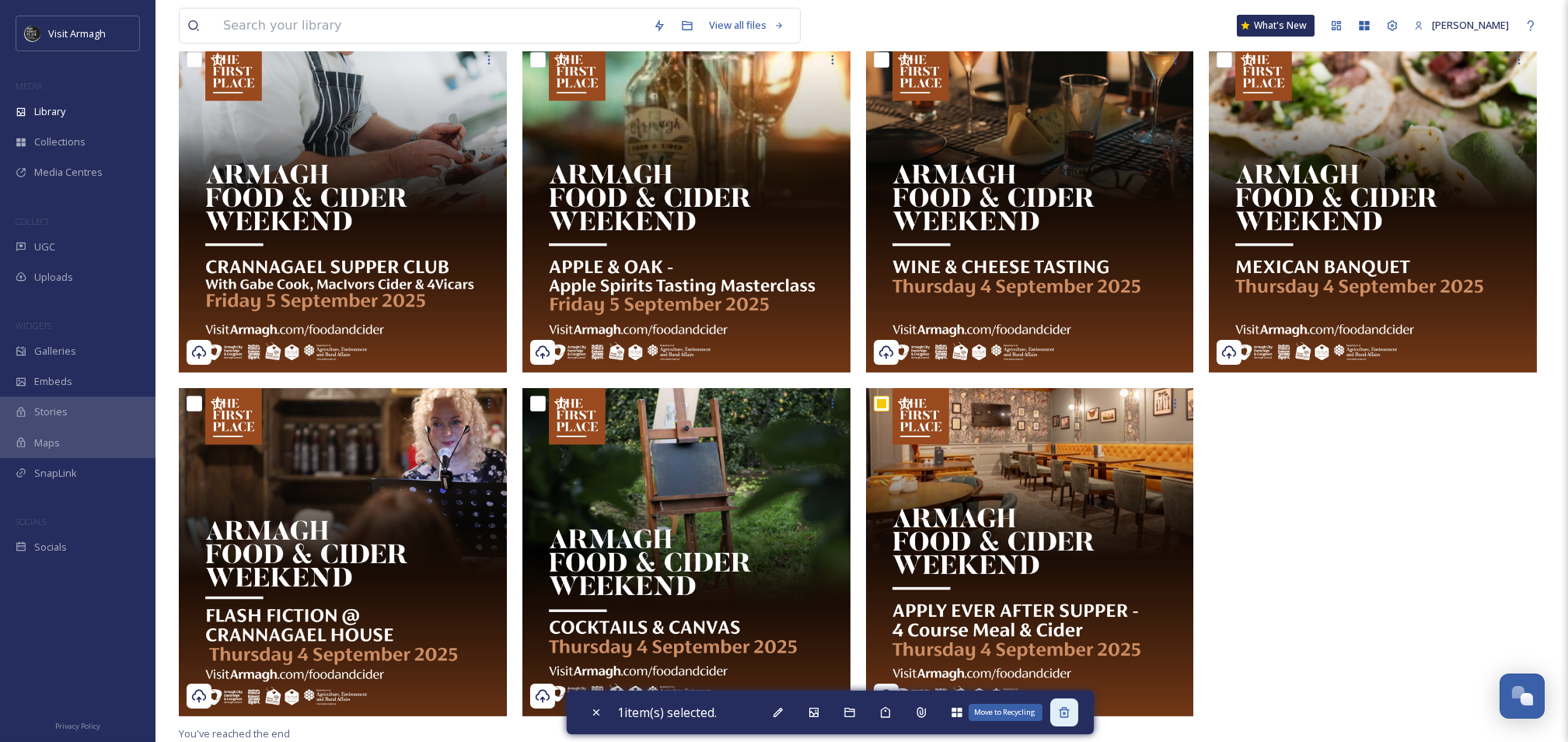
click at [1065, 714] on icon at bounding box center [1064, 712] width 10 height 10
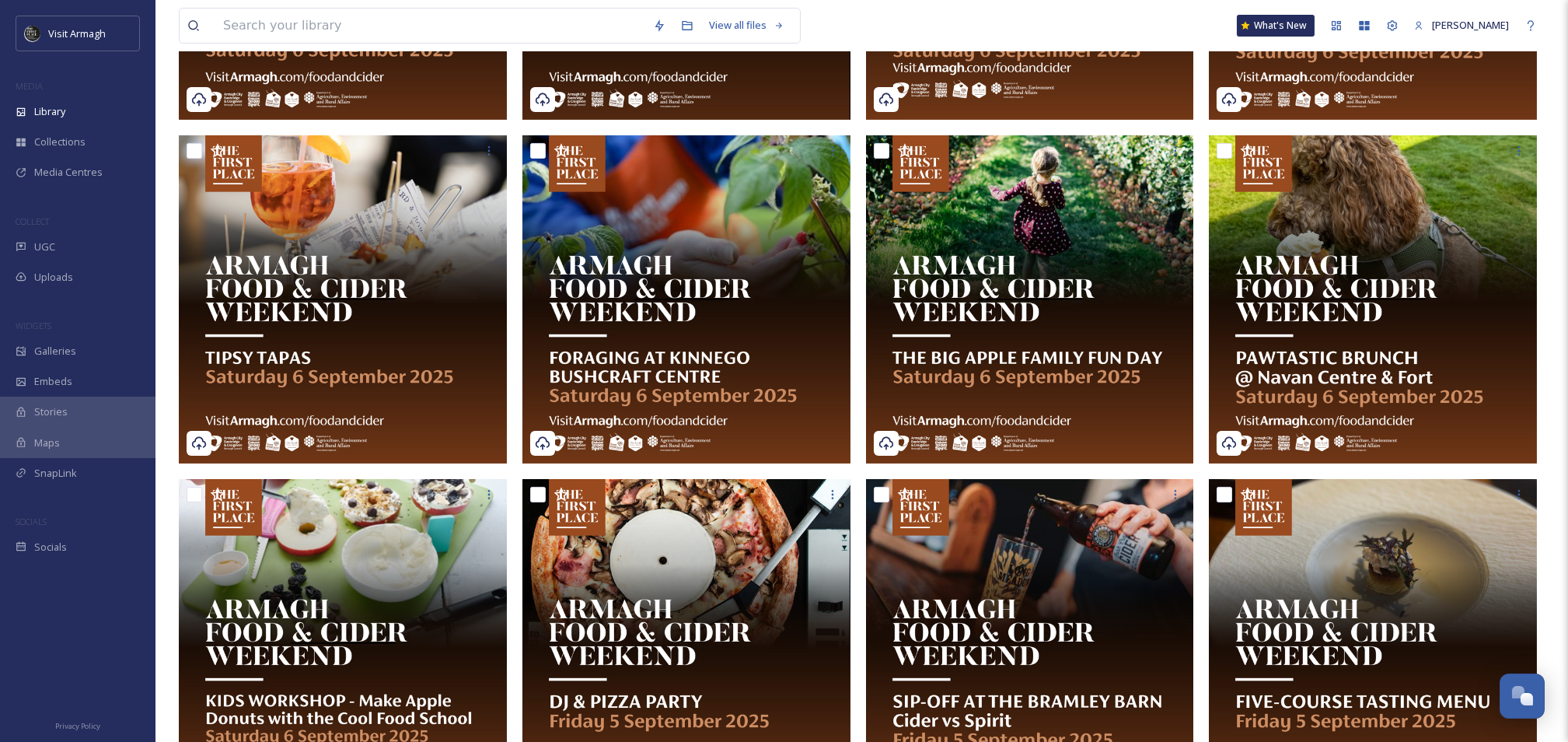
scroll to position [0, 0]
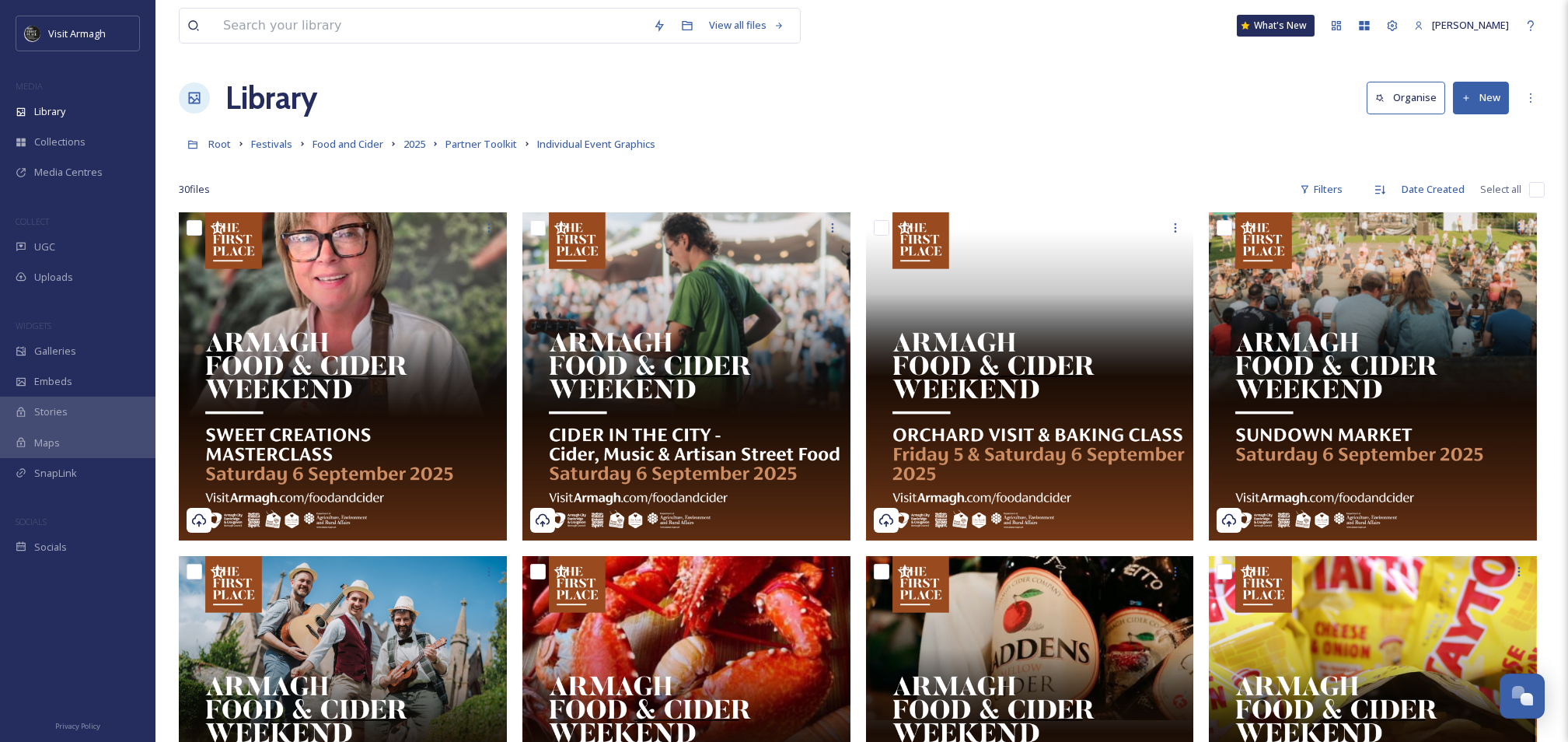
click at [1488, 100] on button "New" at bounding box center [1481, 98] width 56 height 32
click at [1469, 131] on span "File Upload" at bounding box center [1474, 134] width 51 height 14
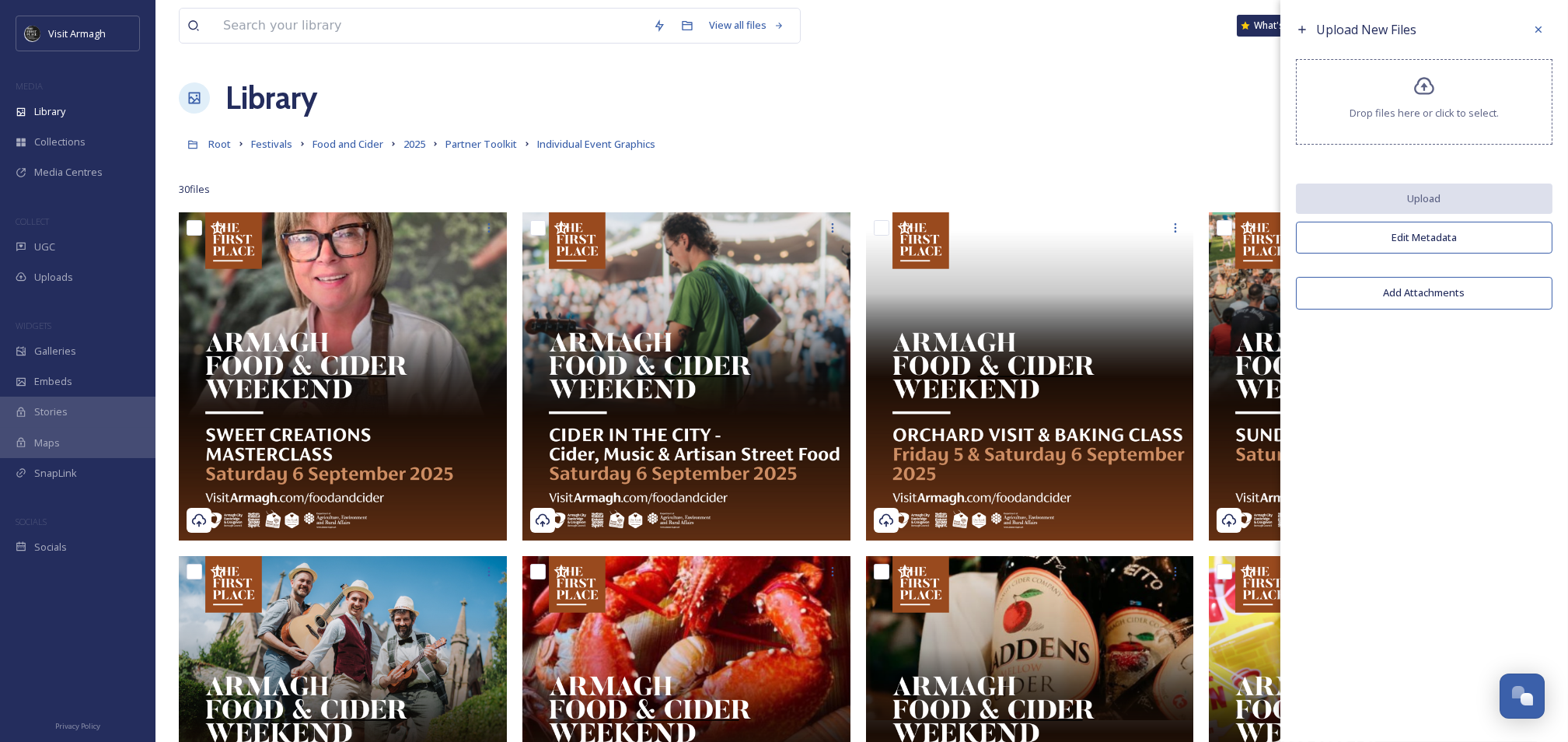
click at [1418, 79] on icon at bounding box center [1424, 86] width 22 height 22
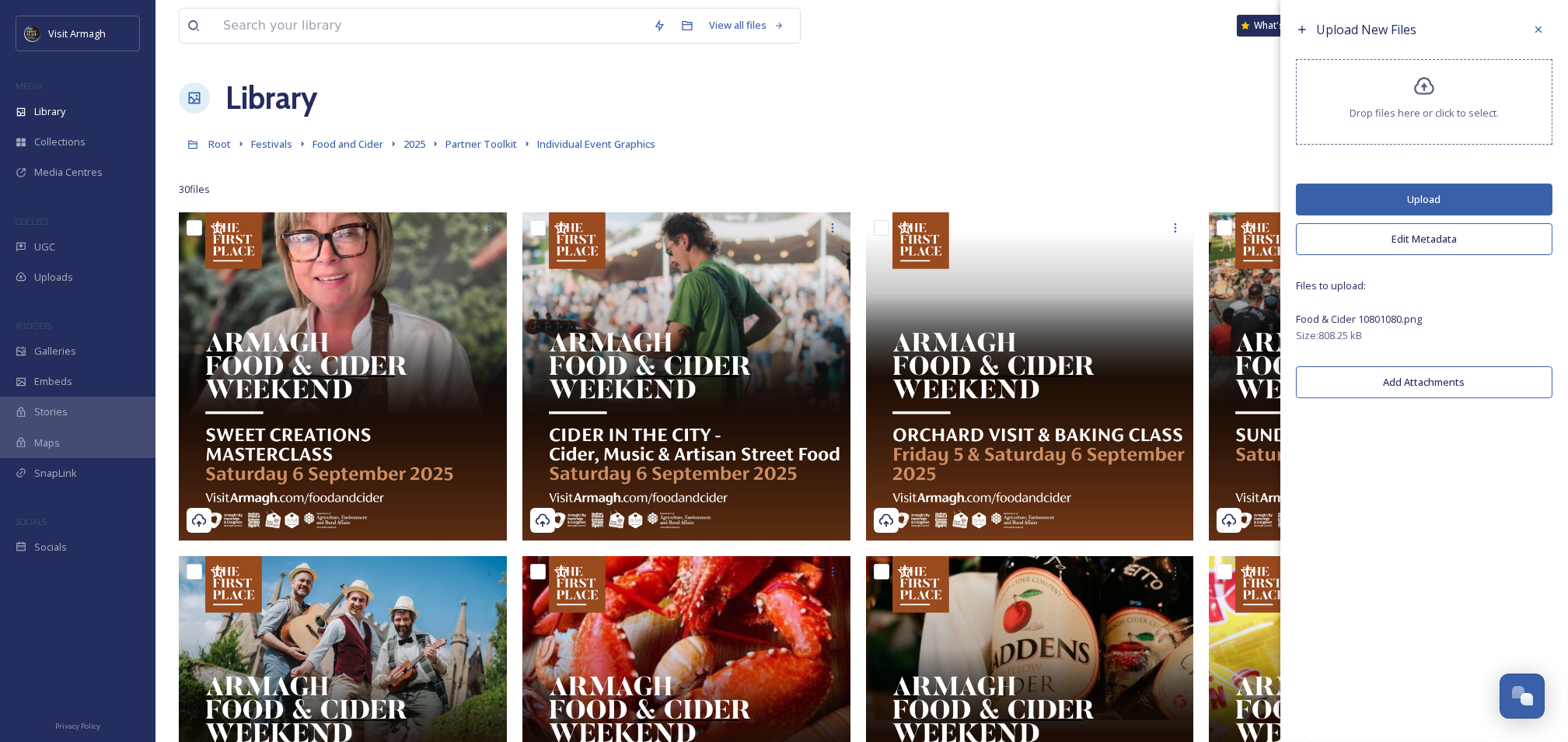
drag, startPoint x: 1472, startPoint y: 191, endPoint x: 1464, endPoint y: 189, distance: 8.2
click at [1471, 191] on button "Upload" at bounding box center [1423, 200] width 257 height 32
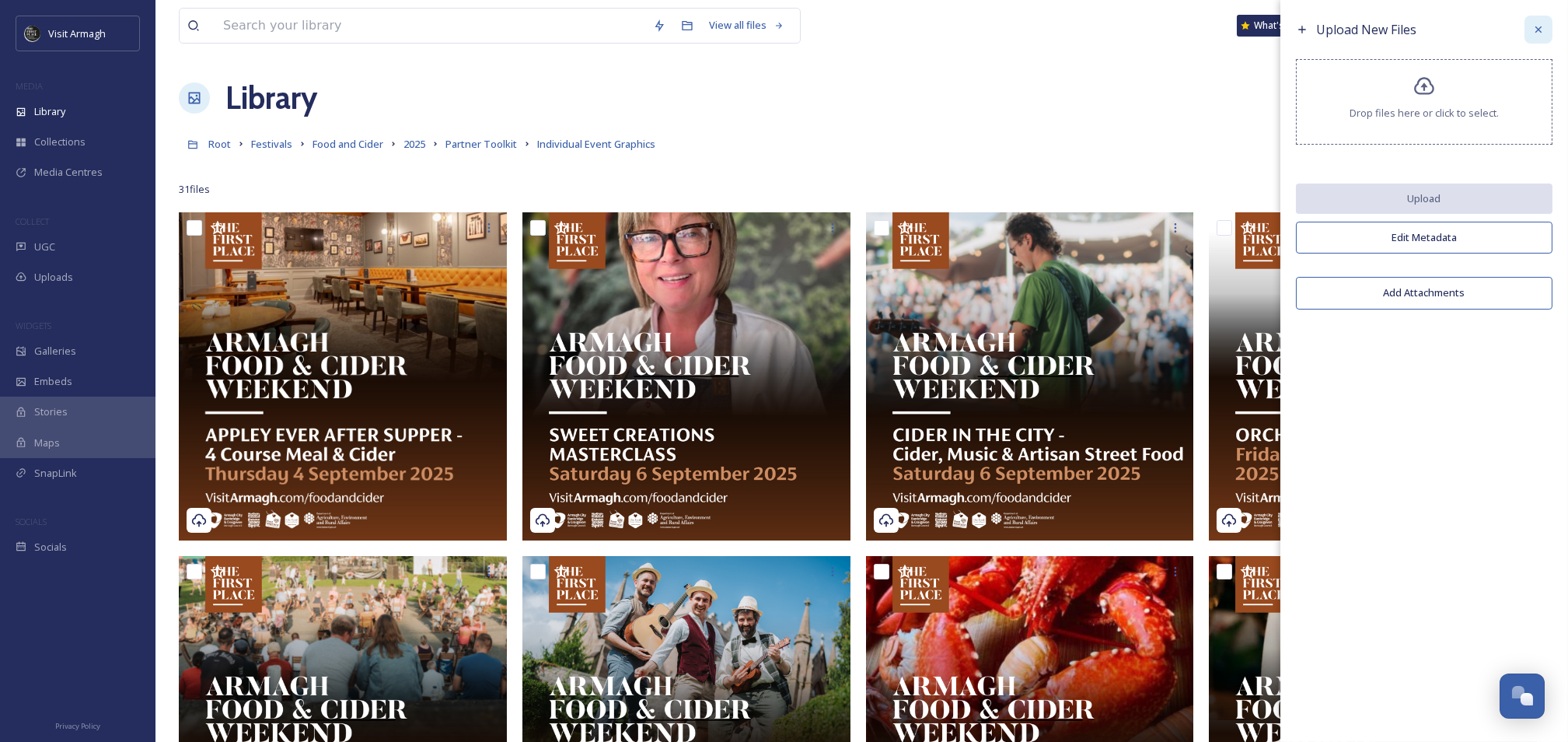
click at [1542, 34] on icon at bounding box center [1538, 30] width 13 height 13
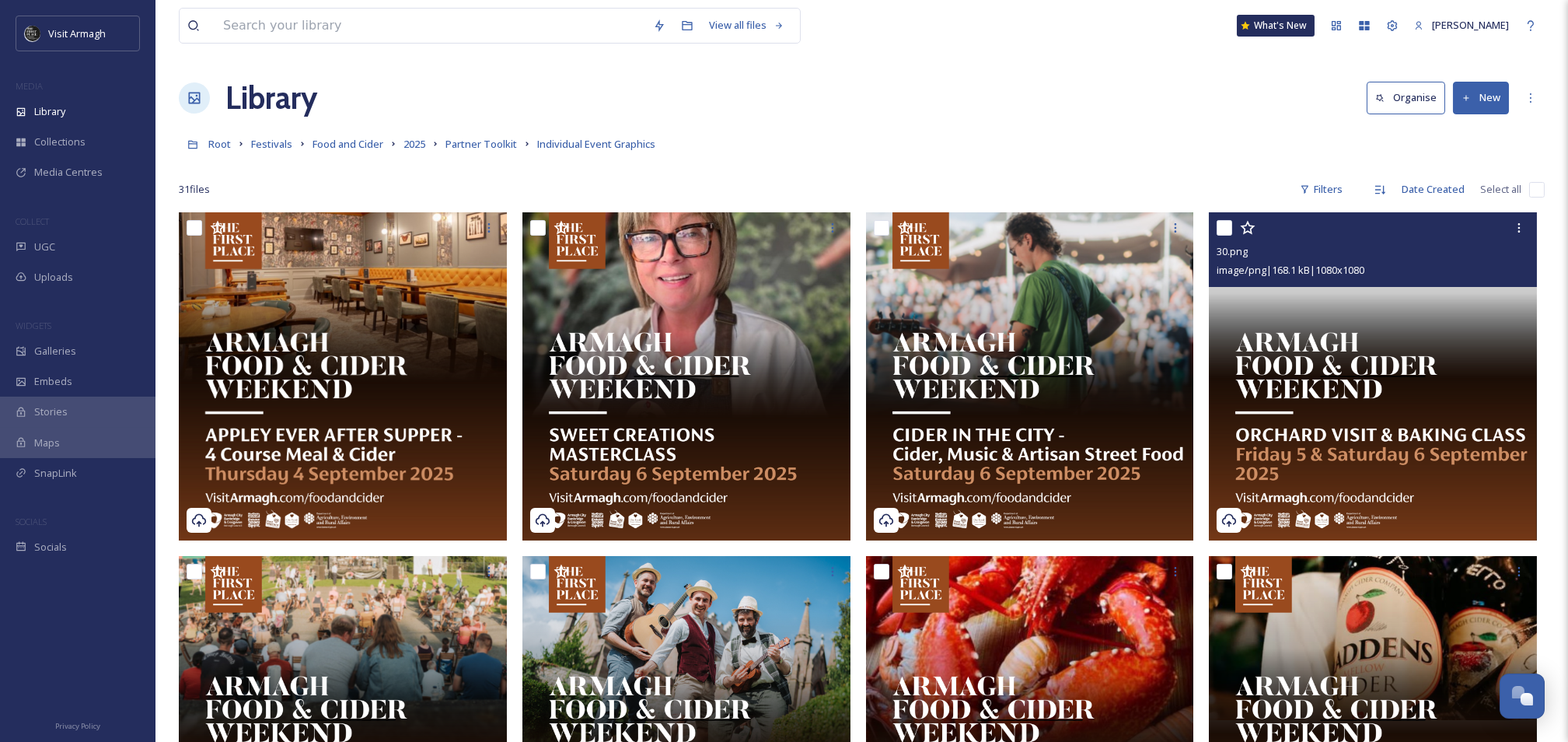
click at [1220, 227] on input "checkbox" at bounding box center [1224, 227] width 15 height 15
checkbox input "true"
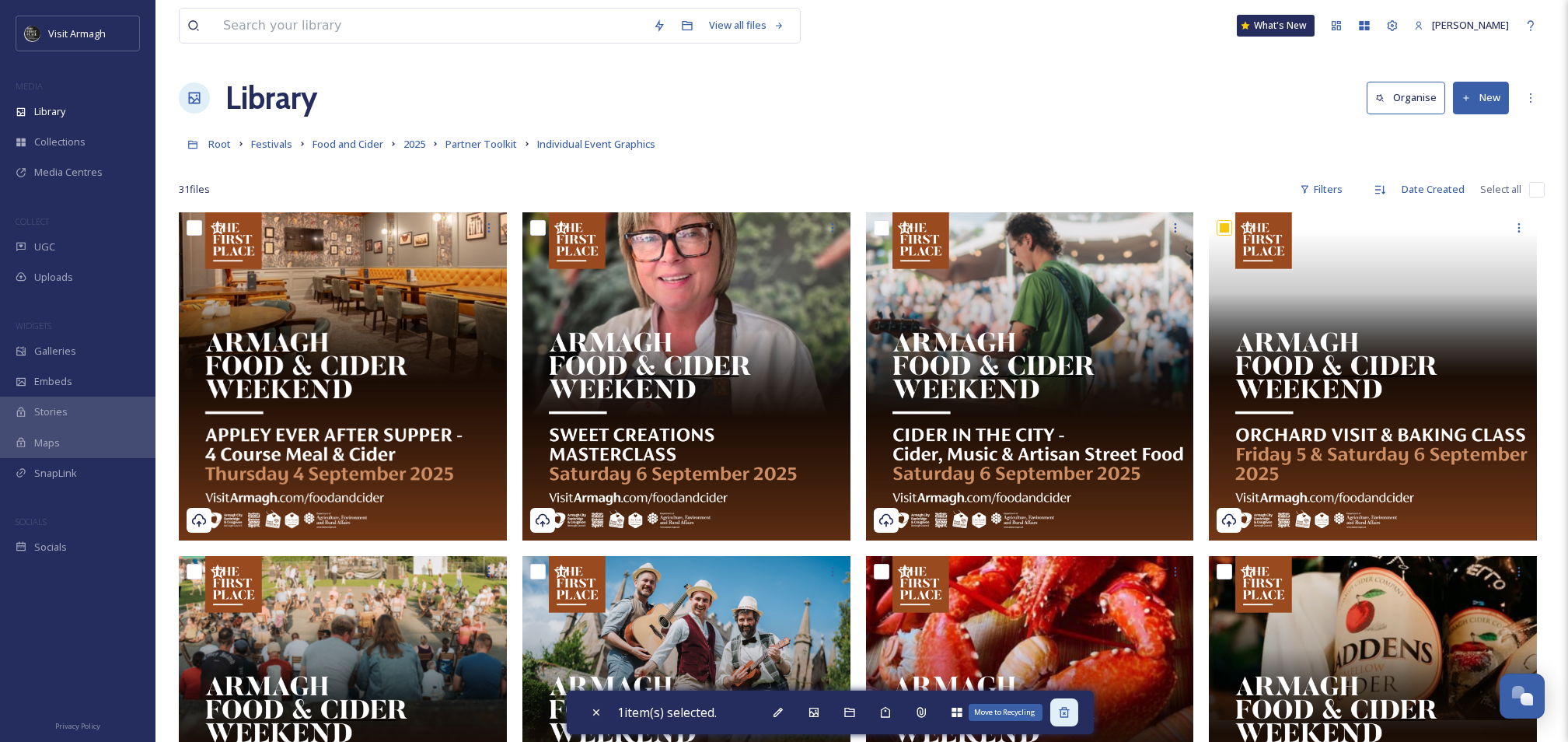
click at [1070, 715] on icon at bounding box center [1065, 712] width 13 height 13
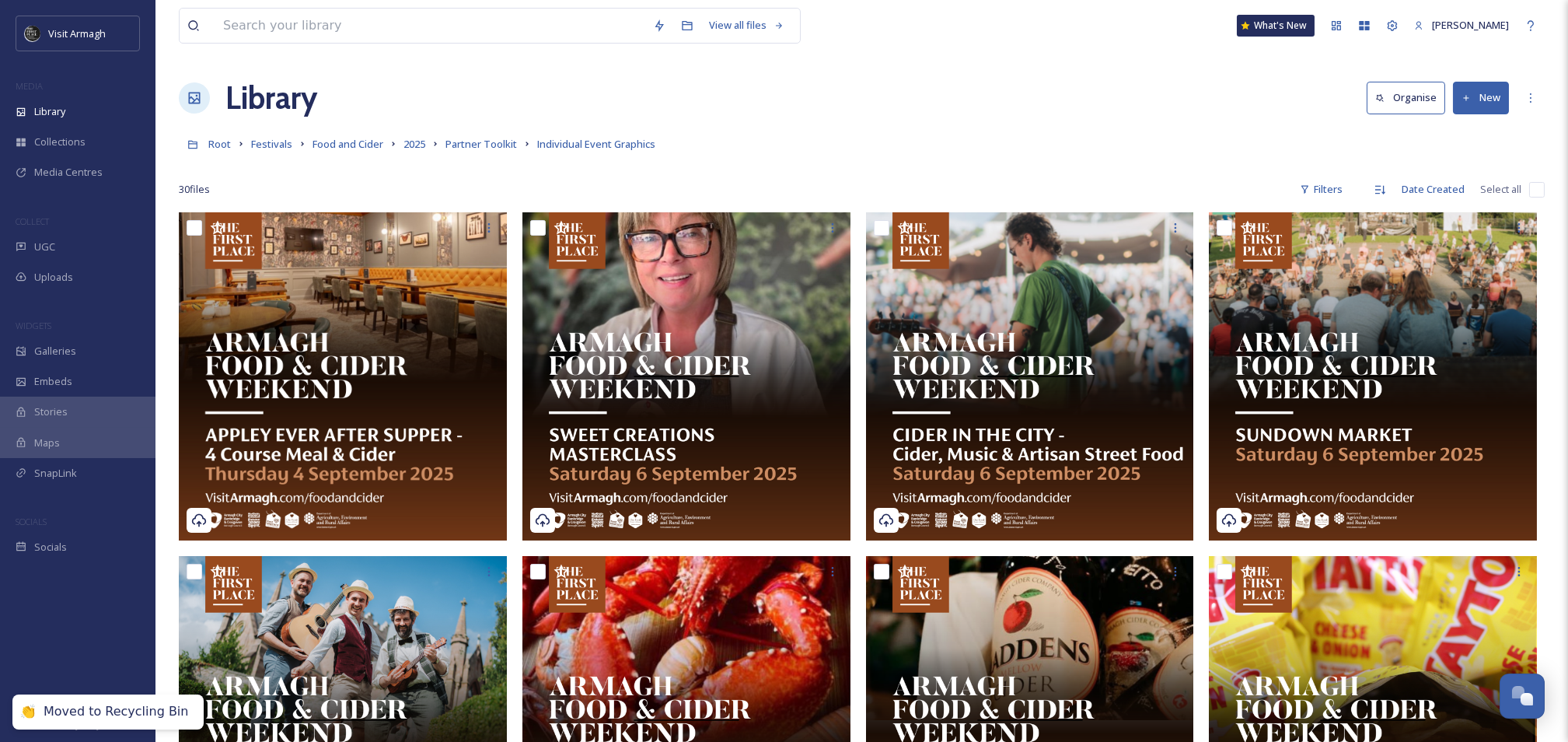
click at [1489, 108] on button "New" at bounding box center [1481, 98] width 56 height 32
click at [1481, 138] on span "File Upload" at bounding box center [1474, 134] width 51 height 14
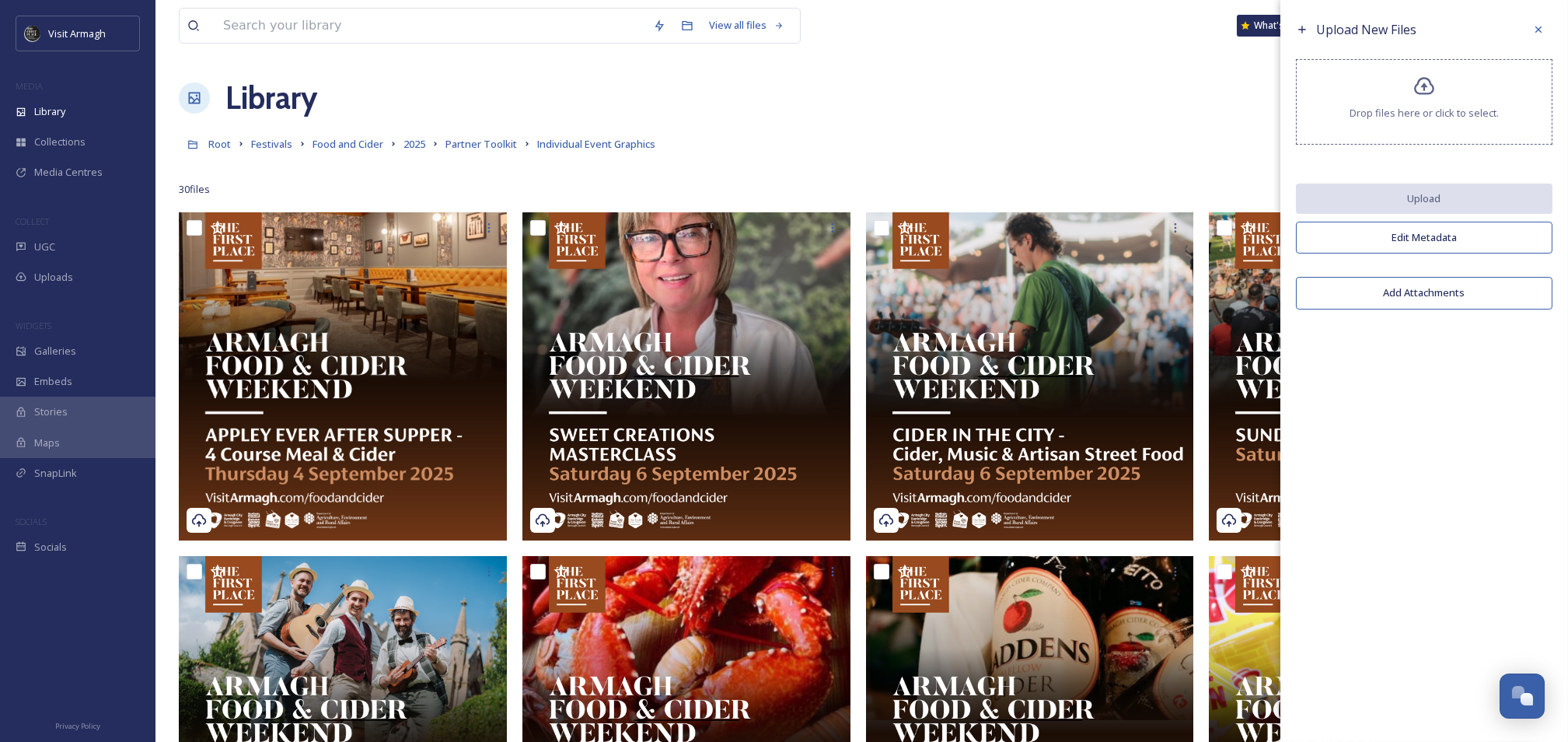
click at [1427, 107] on span "Drop files here or click to select." at bounding box center [1424, 113] width 149 height 14
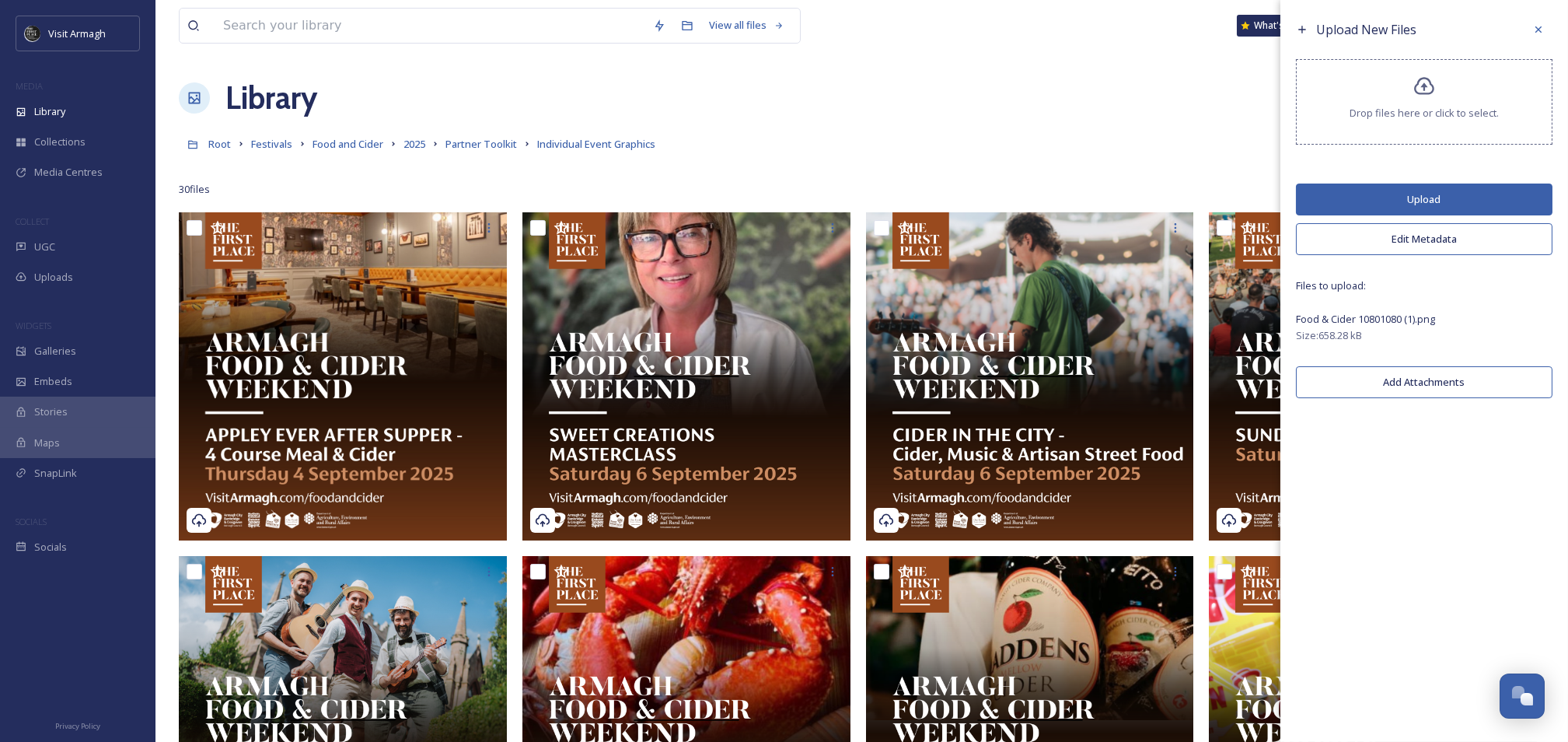
click at [1393, 197] on button "Upload" at bounding box center [1423, 200] width 257 height 32
